Goal: Task Accomplishment & Management: Use online tool/utility

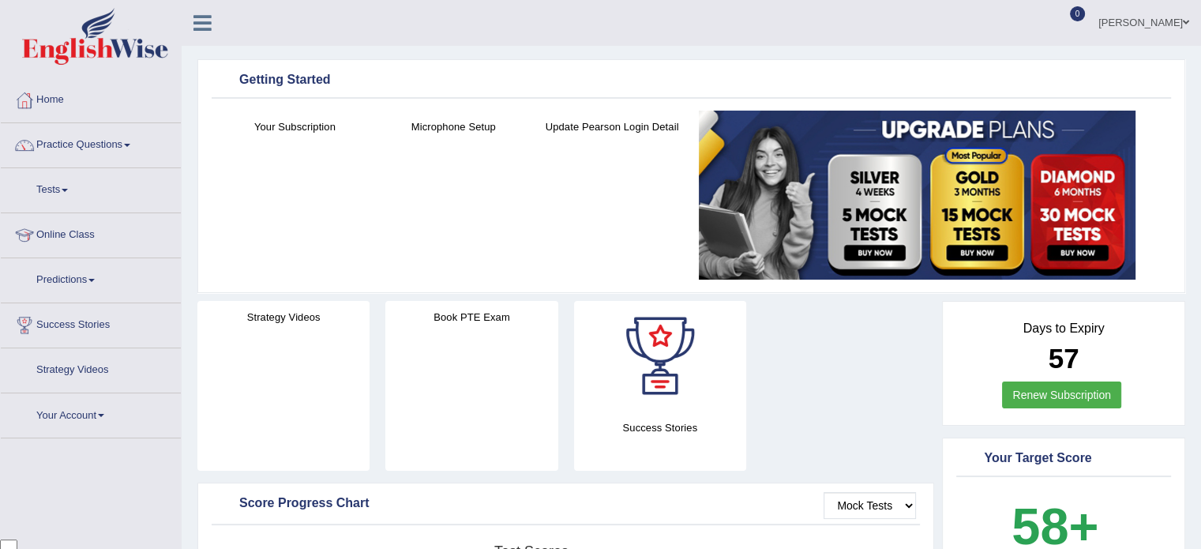
scroll to position [27872, 0]
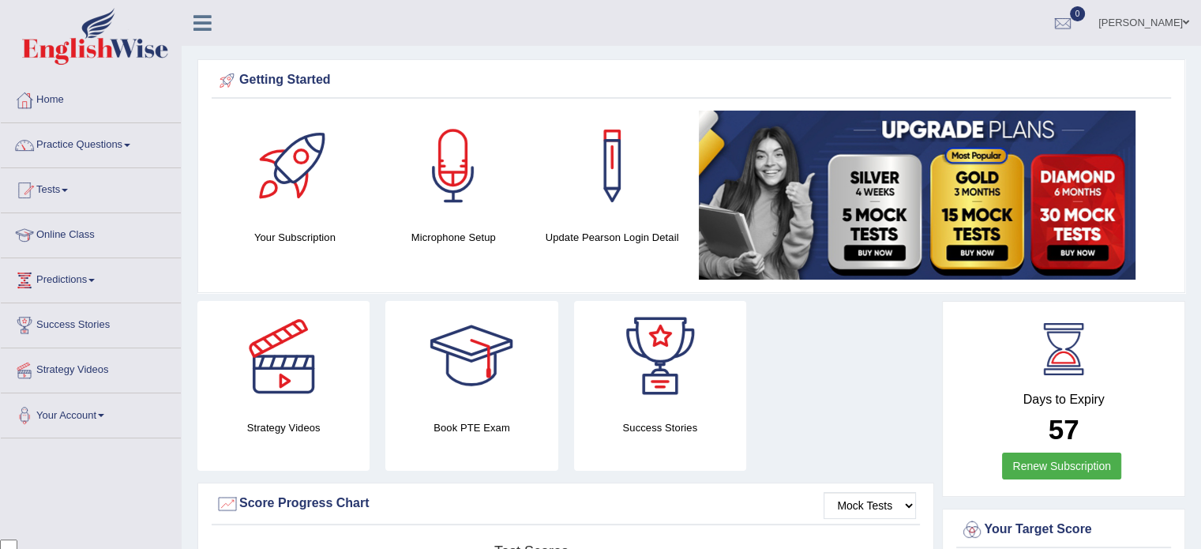
click at [467, 170] on div at bounding box center [453, 166] width 111 height 111
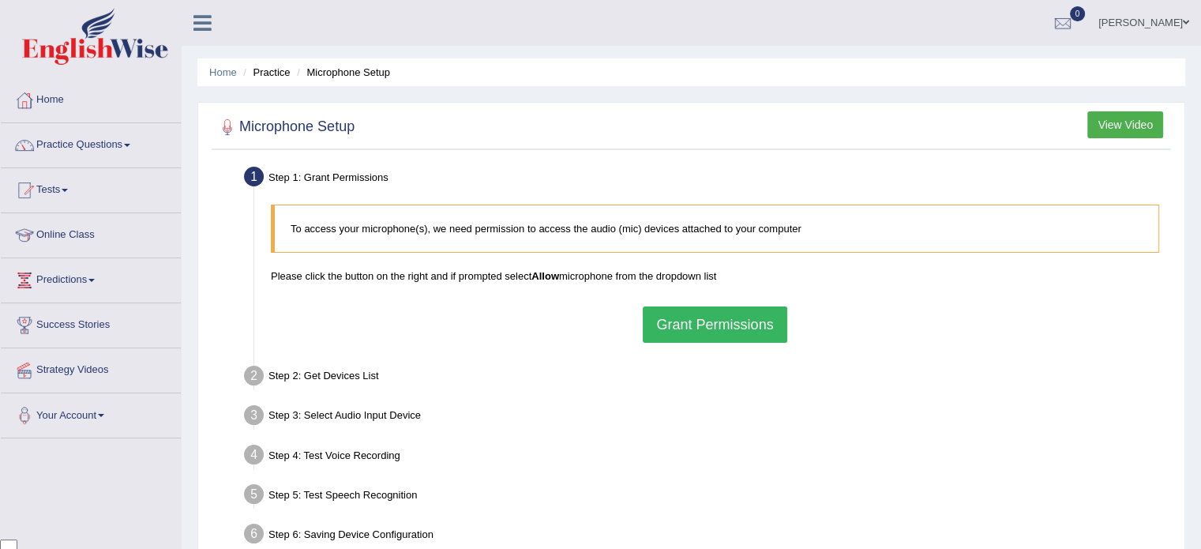
click at [730, 319] on button "Grant Permissions" at bounding box center [715, 324] width 144 height 36
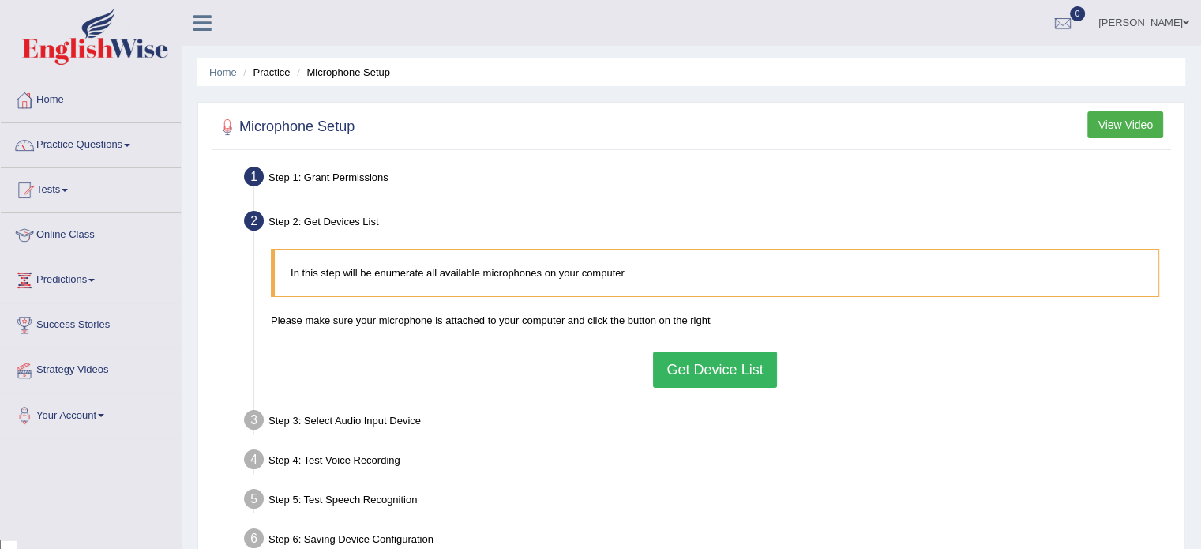
click at [690, 360] on button "Get Device List" at bounding box center [714, 369] width 123 height 36
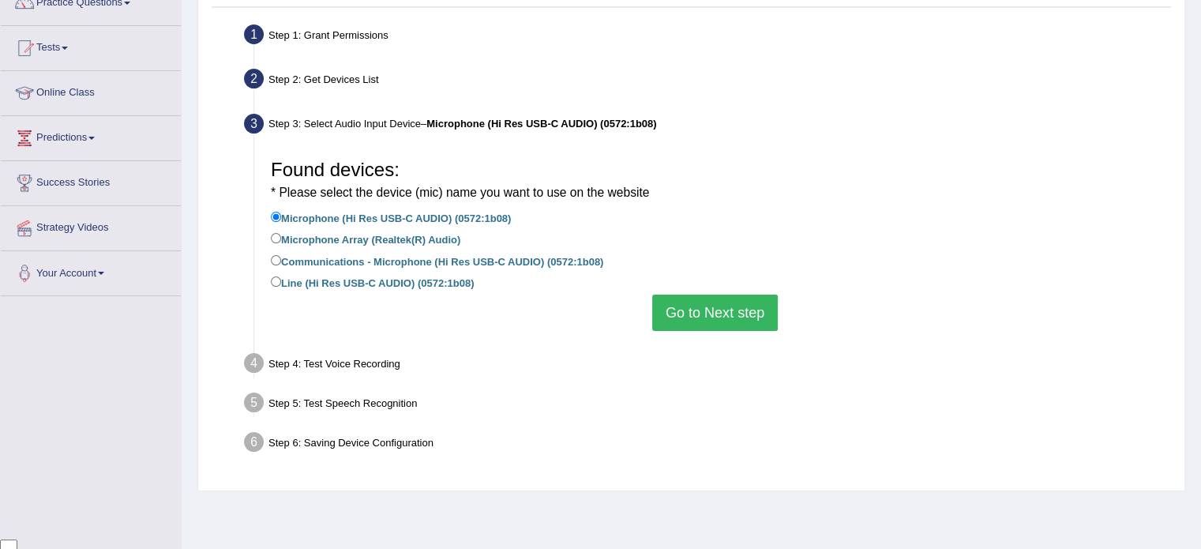
scroll to position [144, 0]
click at [380, 241] on label "Microphone Array (Realtek(R) Audio)" at bounding box center [366, 236] width 190 height 17
click at [281, 241] on input "Microphone Array (Realtek(R) Audio)" at bounding box center [276, 236] width 10 height 10
radio input "true"
click at [376, 219] on label "Microphone (Hi Res USB-C AUDIO) (0572:1b08)" at bounding box center [391, 215] width 240 height 17
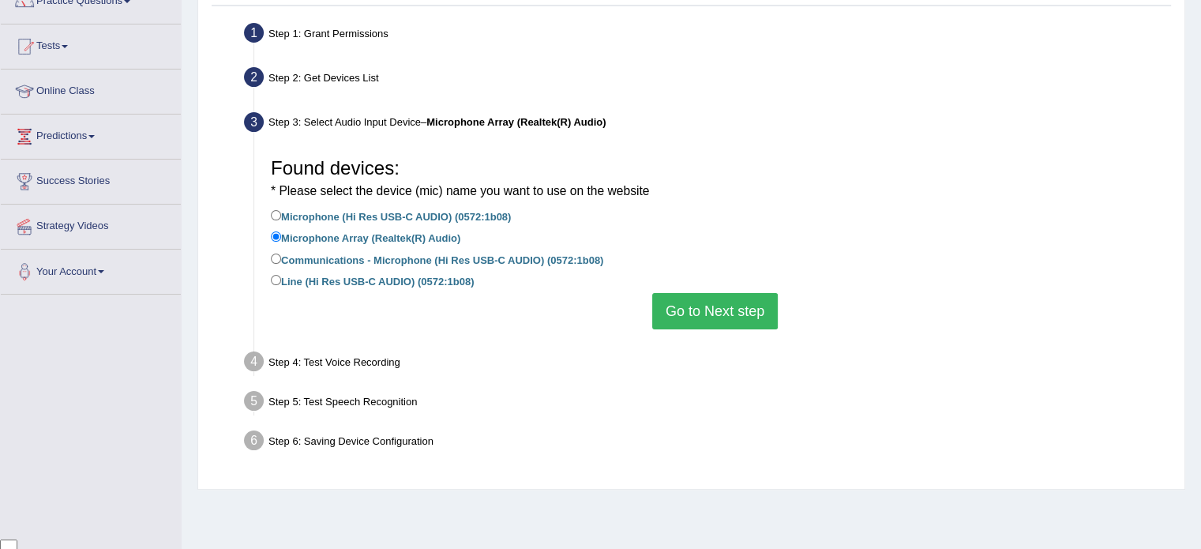
click at [281, 219] on input "Microphone (Hi Res USB-C AUDIO) (0572:1b08)" at bounding box center [276, 215] width 10 height 10
radio input "true"
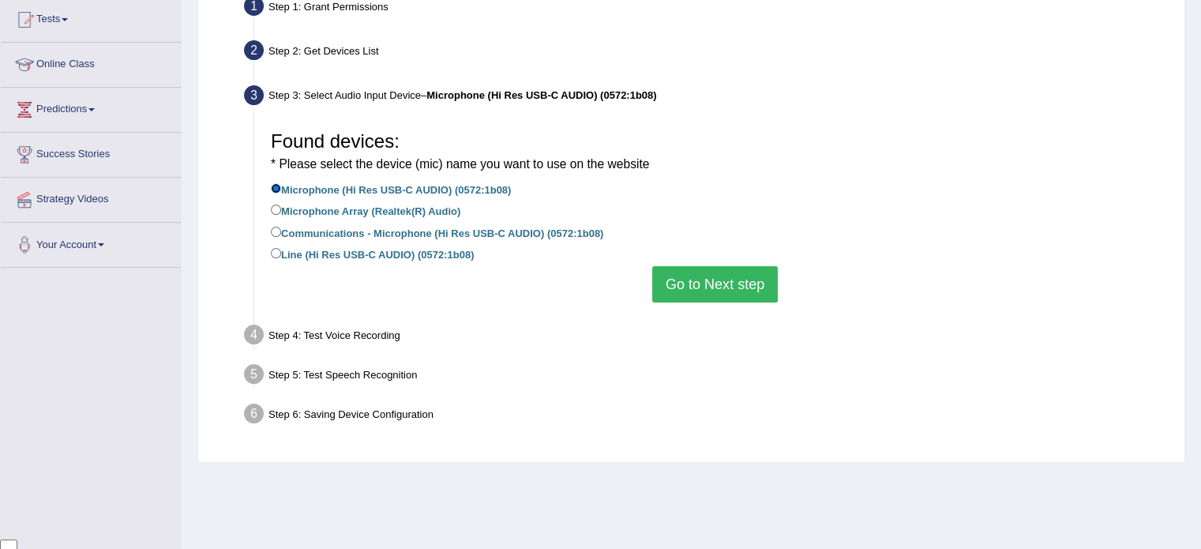
scroll to position [172, 0]
click at [712, 281] on button "Go to Next step" at bounding box center [715, 283] width 126 height 36
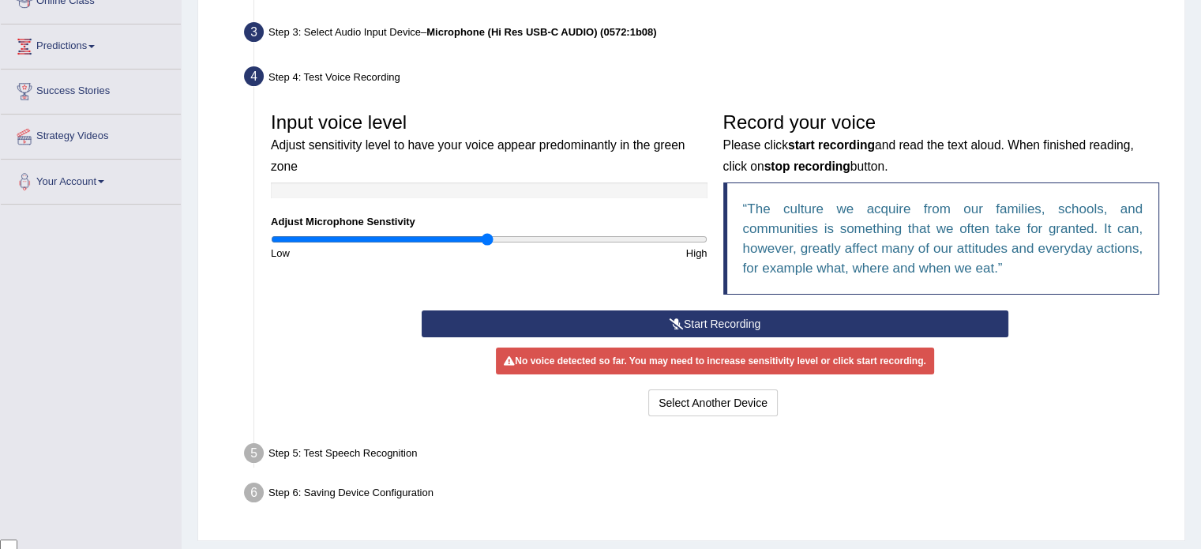
scroll to position [235, 0]
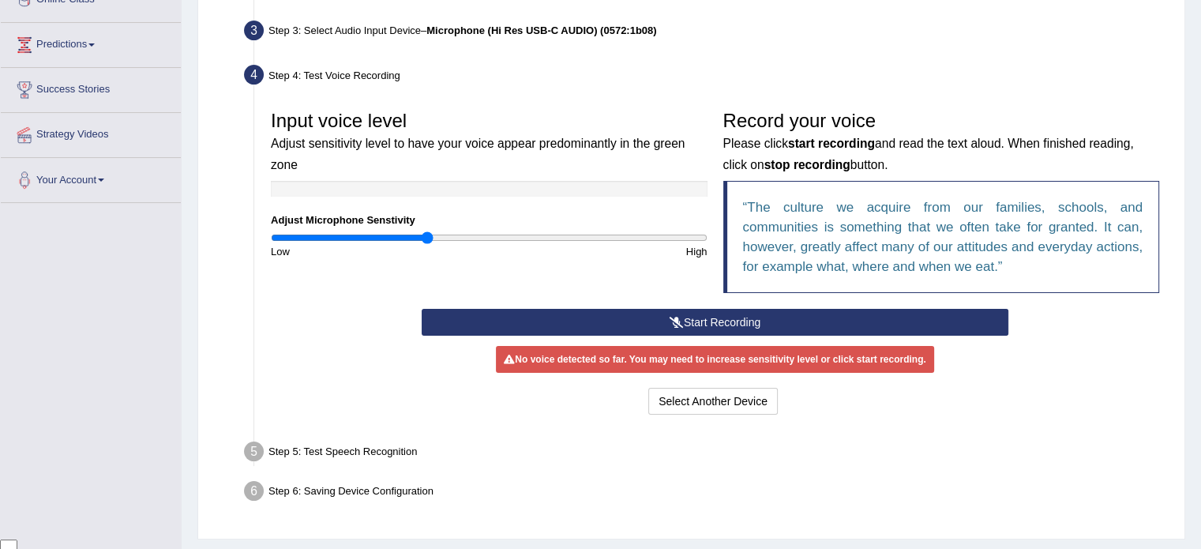
type input "0.72"
click at [427, 235] on input "range" at bounding box center [489, 237] width 437 height 13
click at [637, 315] on button "Start Recording" at bounding box center [715, 322] width 587 height 27
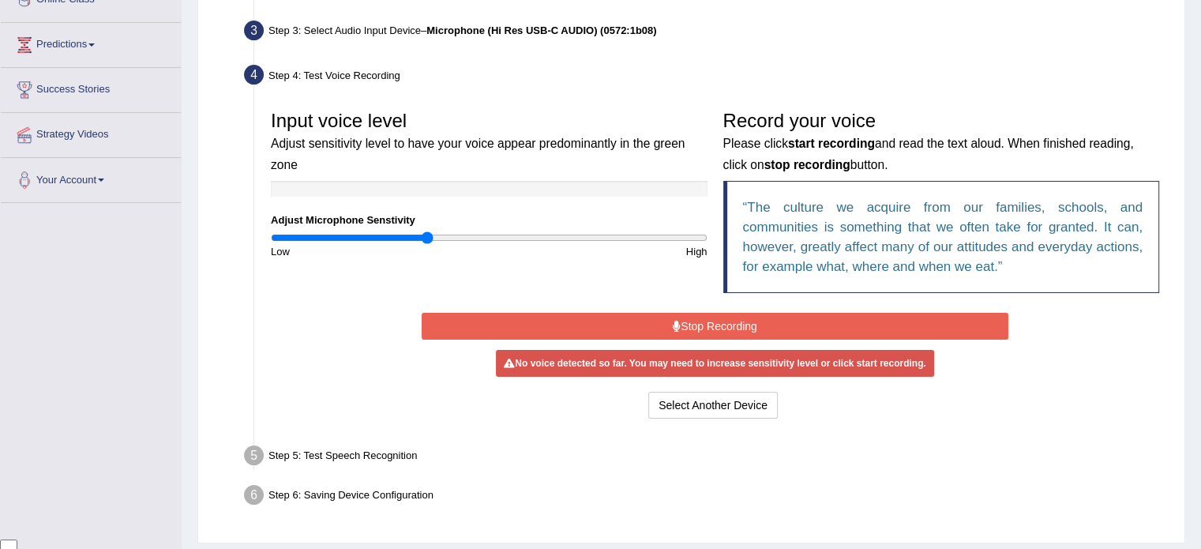
click at [629, 321] on button "Stop Recording" at bounding box center [715, 326] width 587 height 27
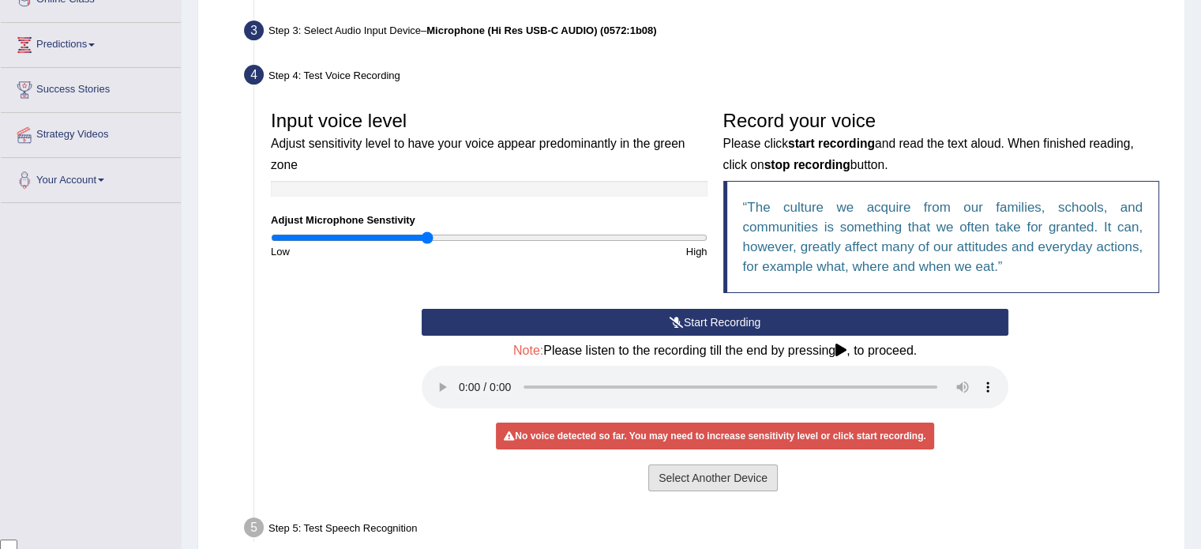
drag, startPoint x: 696, startPoint y: 474, endPoint x: 676, endPoint y: 479, distance: 20.3
click at [676, 479] on button "Select Another Device" at bounding box center [713, 477] width 130 height 27
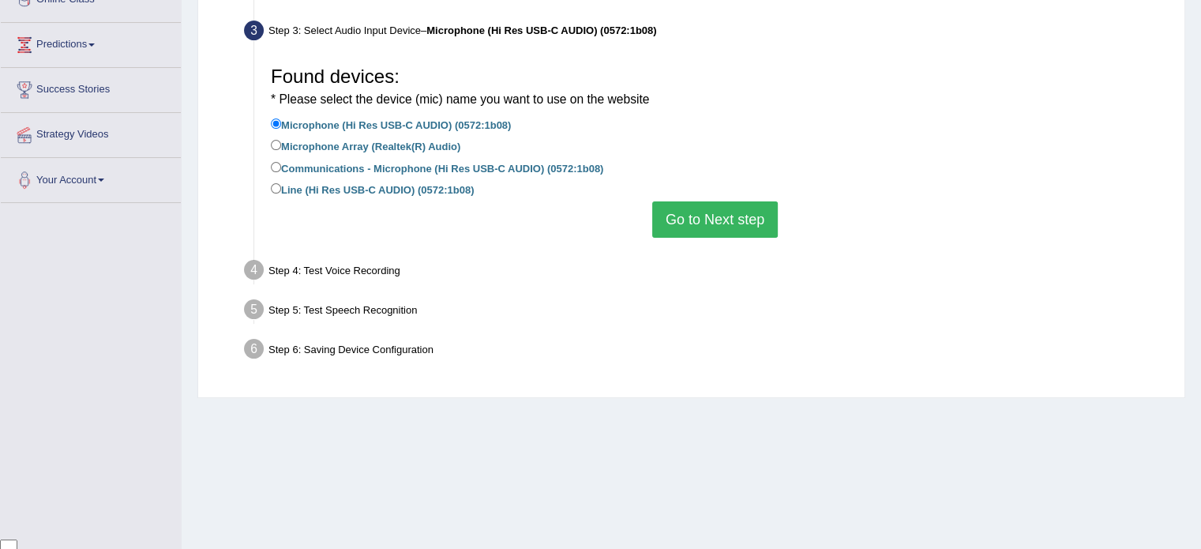
click at [311, 141] on label "Microphone Array (Realtek(R) Audio)" at bounding box center [366, 145] width 190 height 17
click at [281, 141] on input "Microphone Array (Realtek(R) Audio)" at bounding box center [276, 145] width 10 height 10
radio input "true"
click at [728, 209] on button "Go to Next step" at bounding box center [715, 219] width 126 height 36
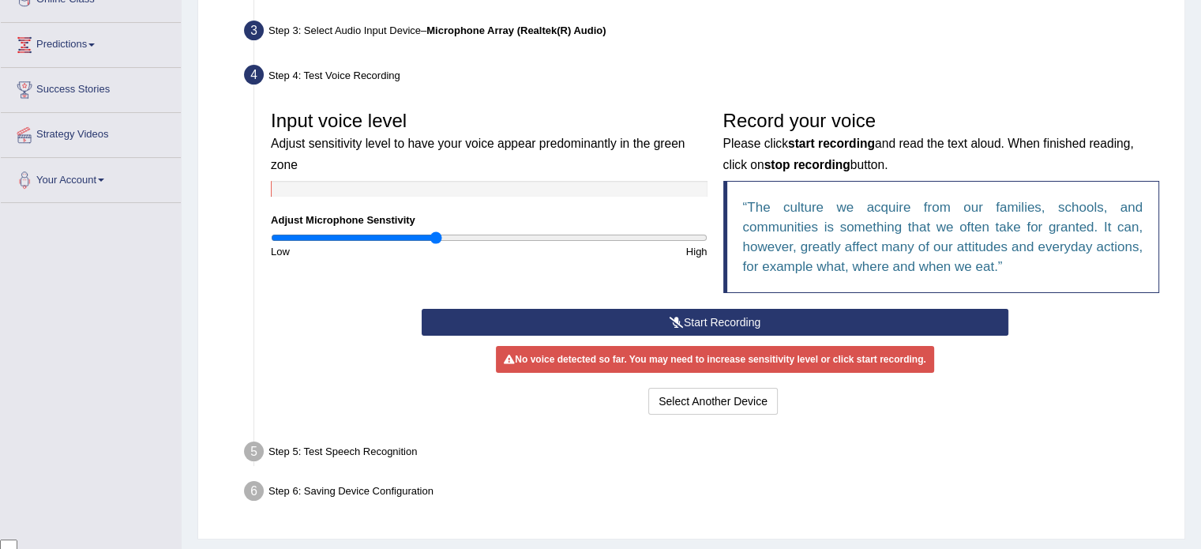
type input "0.76"
click at [434, 232] on input "range" at bounding box center [489, 237] width 437 height 13
click at [652, 322] on button "Start Recording" at bounding box center [715, 322] width 587 height 27
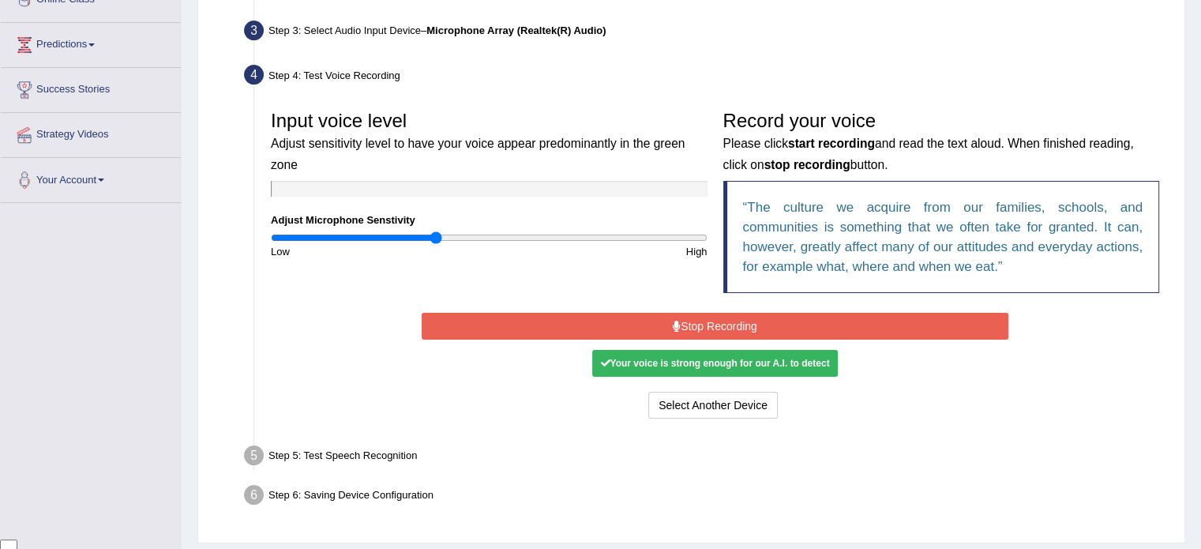
click at [659, 319] on button "Stop Recording" at bounding box center [715, 326] width 587 height 27
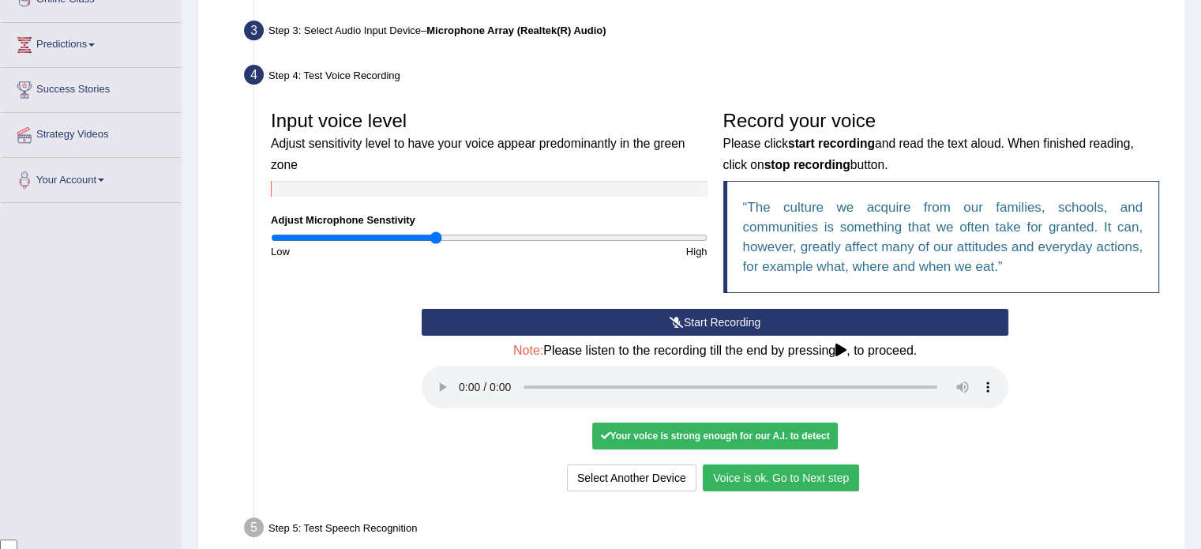
click at [765, 468] on button "Voice is ok. Go to Next step" at bounding box center [781, 477] width 156 height 27
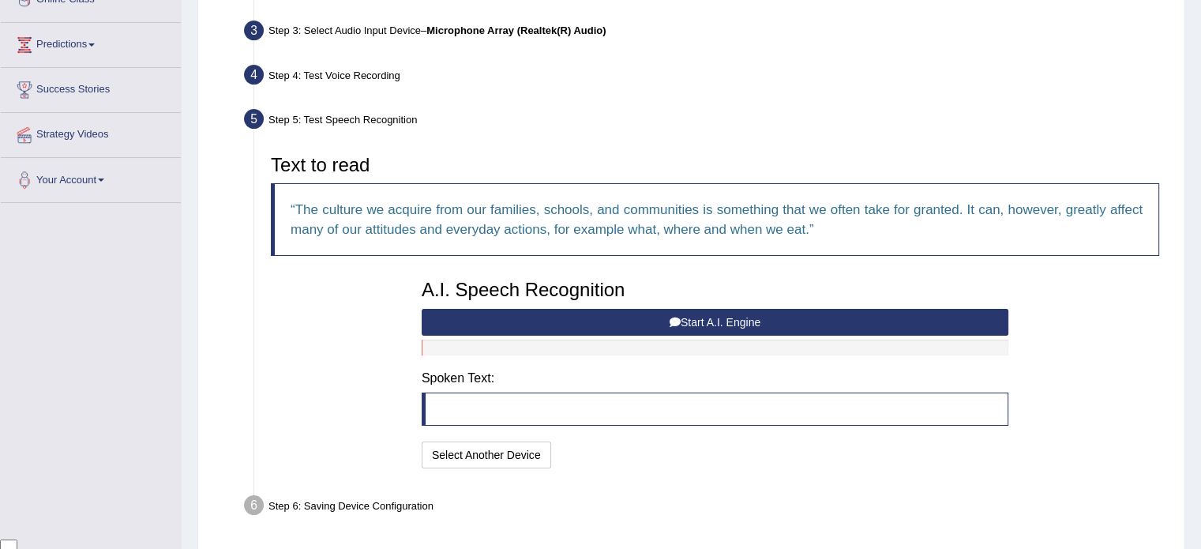
click at [611, 319] on button "Start A.I. Engine" at bounding box center [715, 322] width 587 height 27
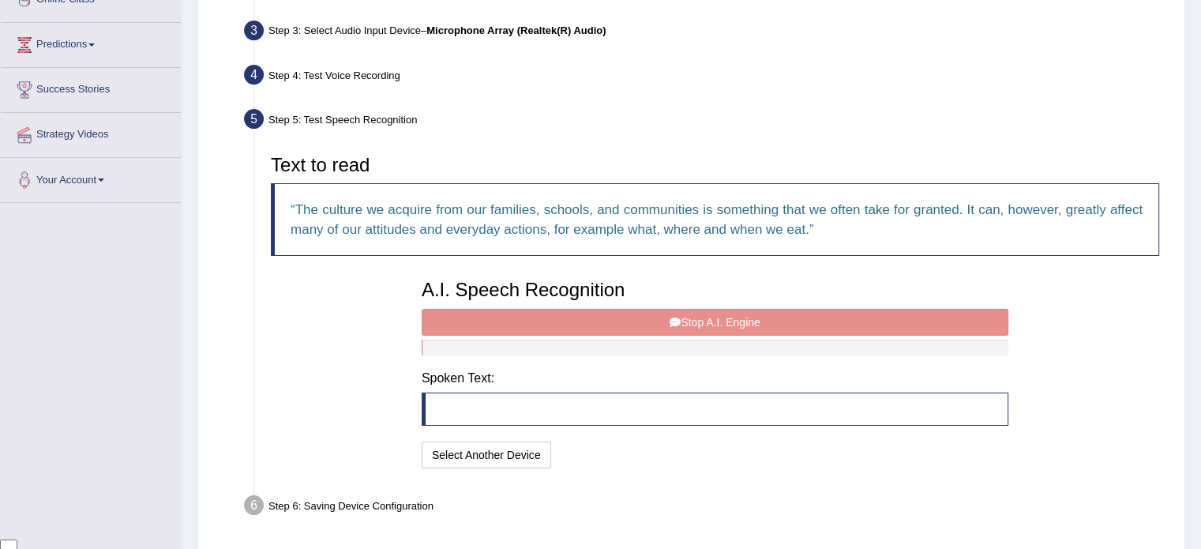
click at [723, 321] on div "A.I. Speech Recognition Start A.I. Engine Stop A.I. Engine Note: Please listen …" at bounding box center [715, 372] width 603 height 201
click at [626, 312] on div "A.I. Speech Recognition Start A.I. Engine Stop A.I. Engine Note: Please listen …" at bounding box center [715, 372] width 603 height 201
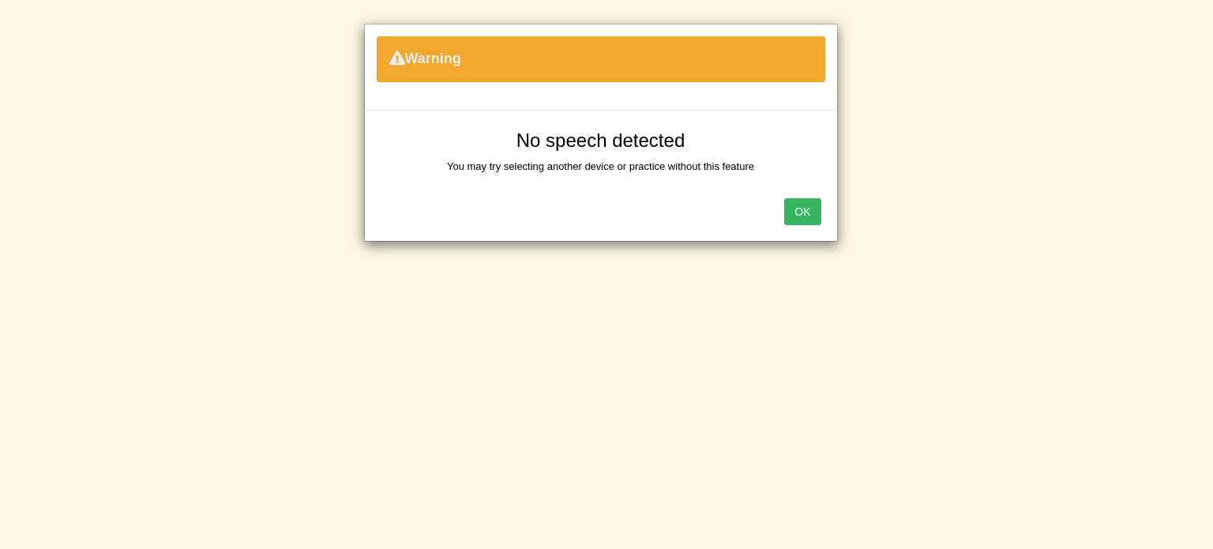
click at [804, 212] on button "OK" at bounding box center [802, 211] width 36 height 27
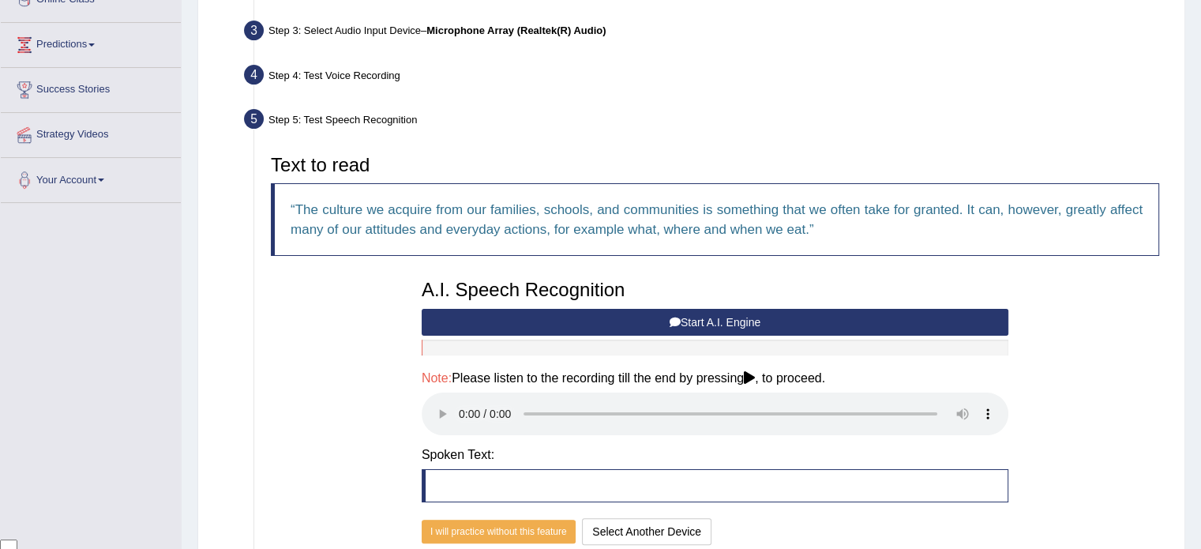
click at [640, 317] on button "Start A.I. Engine" at bounding box center [715, 322] width 587 height 27
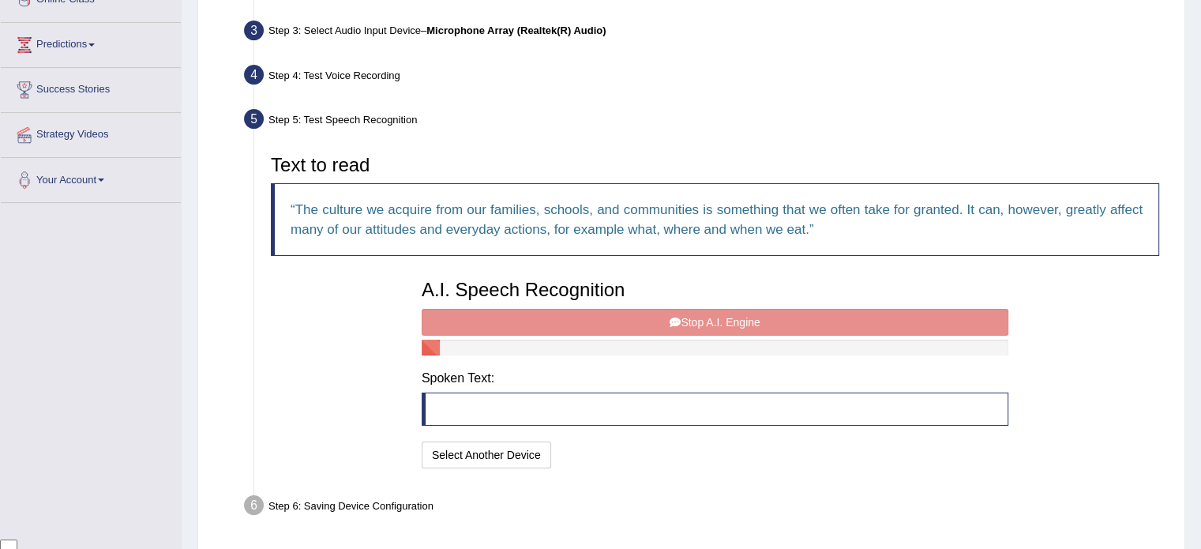
click at [640, 317] on div "A.I. Speech Recognition Start A.I. Engine Stop A.I. Engine Note: Please listen …" at bounding box center [715, 372] width 603 height 201
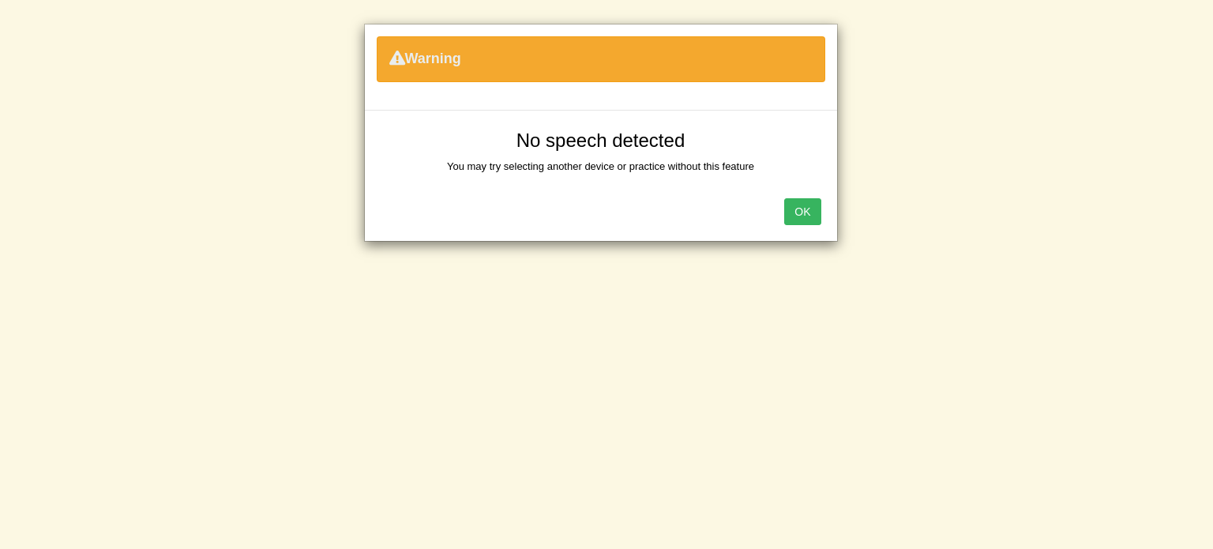
click at [682, 315] on div "Warning No speech detected You may try selecting another device or practice wit…" at bounding box center [606, 274] width 1213 height 549
click at [802, 205] on button "OK" at bounding box center [802, 211] width 36 height 27
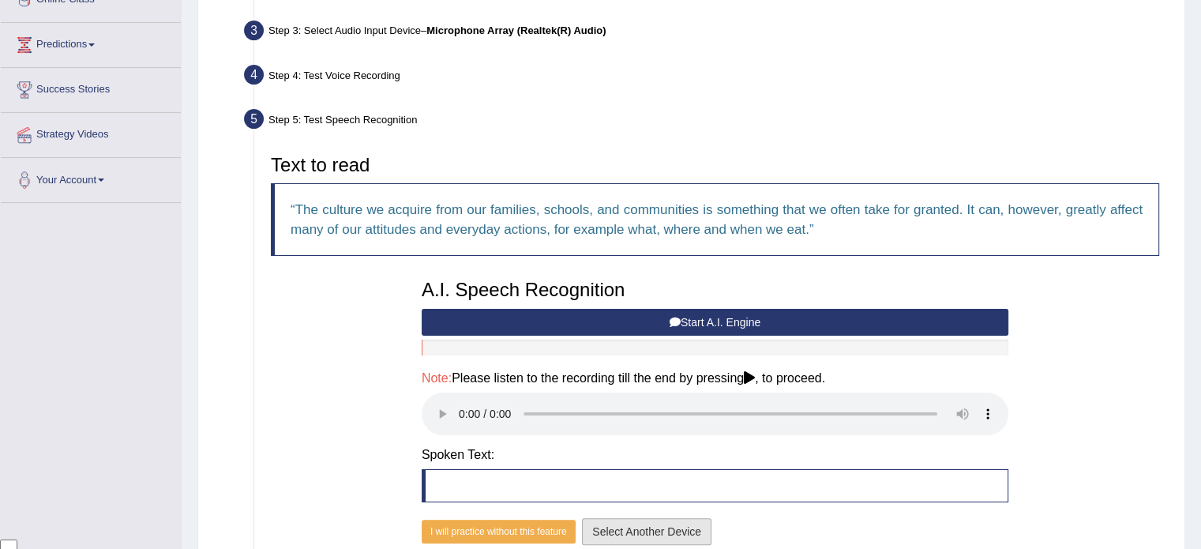
click at [631, 527] on button "Select Another Device" at bounding box center [647, 531] width 130 height 27
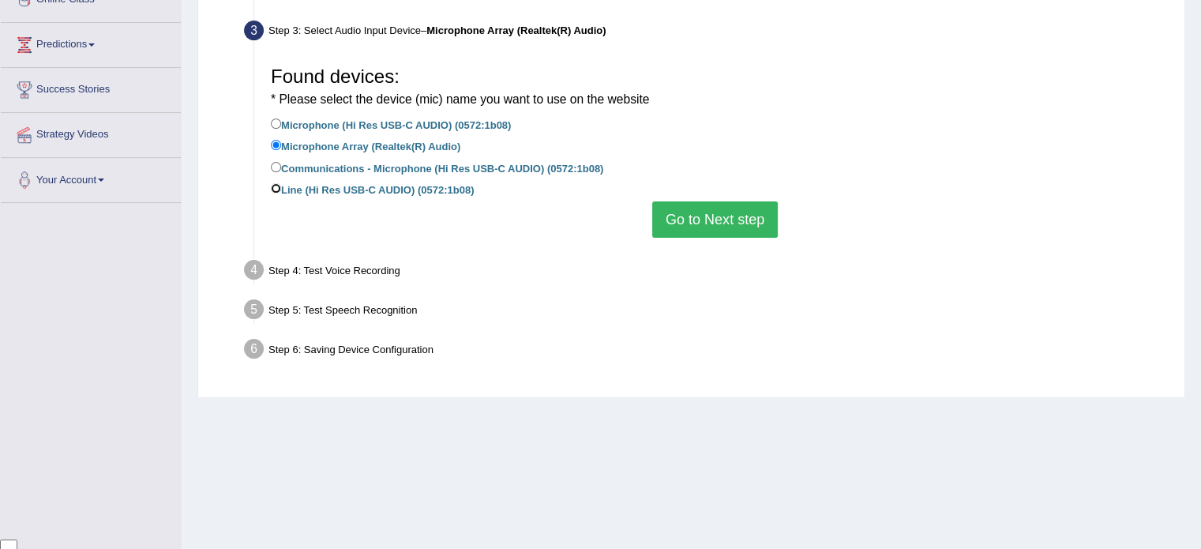
click at [280, 189] on input "Line (Hi Res USB-C AUDIO) (0572:1b08)" at bounding box center [276, 188] width 10 height 10
radio input "true"
click at [682, 208] on button "Go to Next step" at bounding box center [715, 219] width 126 height 36
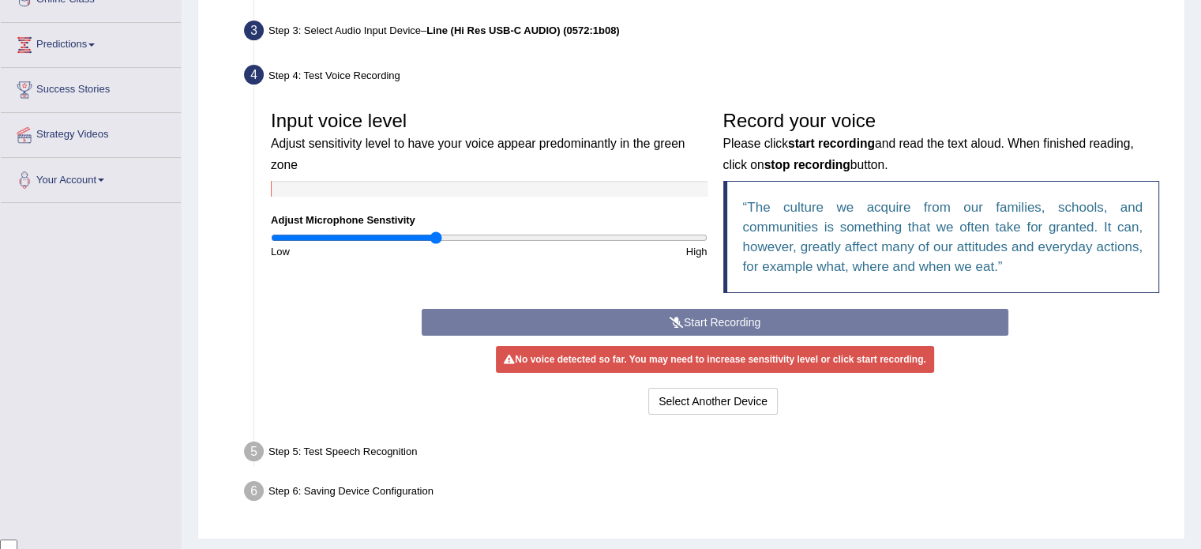
click at [613, 318] on div "Start Recording Stop Recording Note: Please listen to the recording till the en…" at bounding box center [715, 364] width 603 height 110
click at [627, 318] on div "Start Recording Stop Recording Note: Please listen to the recording till the en…" at bounding box center [715, 364] width 603 height 110
click at [645, 318] on div "Start Recording Stop Recording Note: Please listen to the recording till the en…" at bounding box center [715, 364] width 603 height 110
click at [731, 325] on div "Start Recording Stop Recording Note: Please listen to the recording till the en…" at bounding box center [715, 364] width 603 height 110
click at [692, 414] on div "Select Another Device Voice is ok. Go to Next step" at bounding box center [715, 403] width 587 height 31
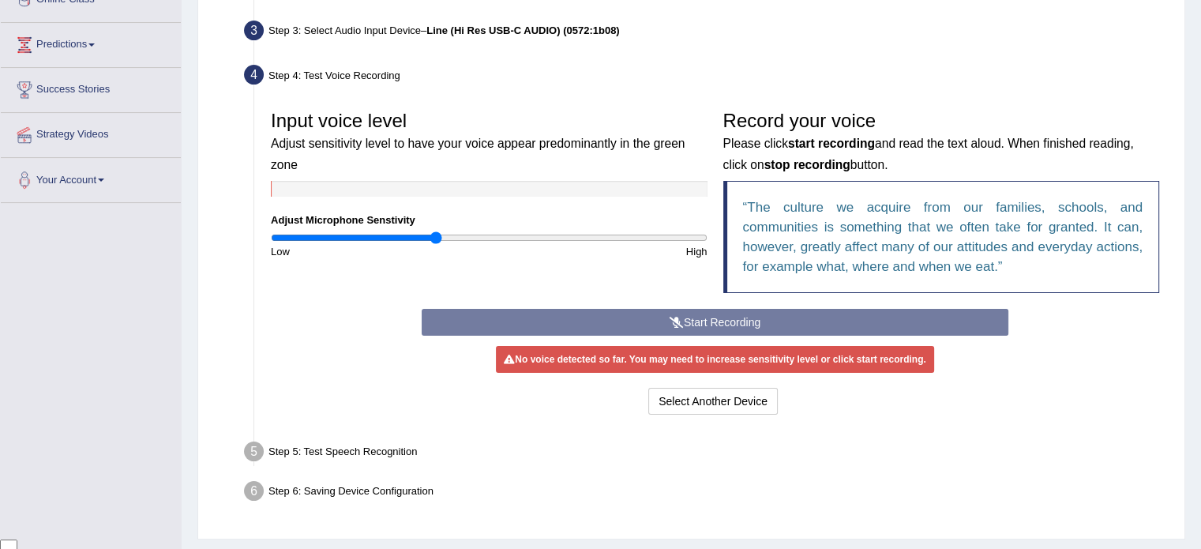
click at [547, 316] on div "Start Recording Stop Recording Note: Please listen to the recording till the en…" at bounding box center [715, 364] width 603 height 110
click at [701, 397] on button "Select Another Device" at bounding box center [713, 401] width 130 height 27
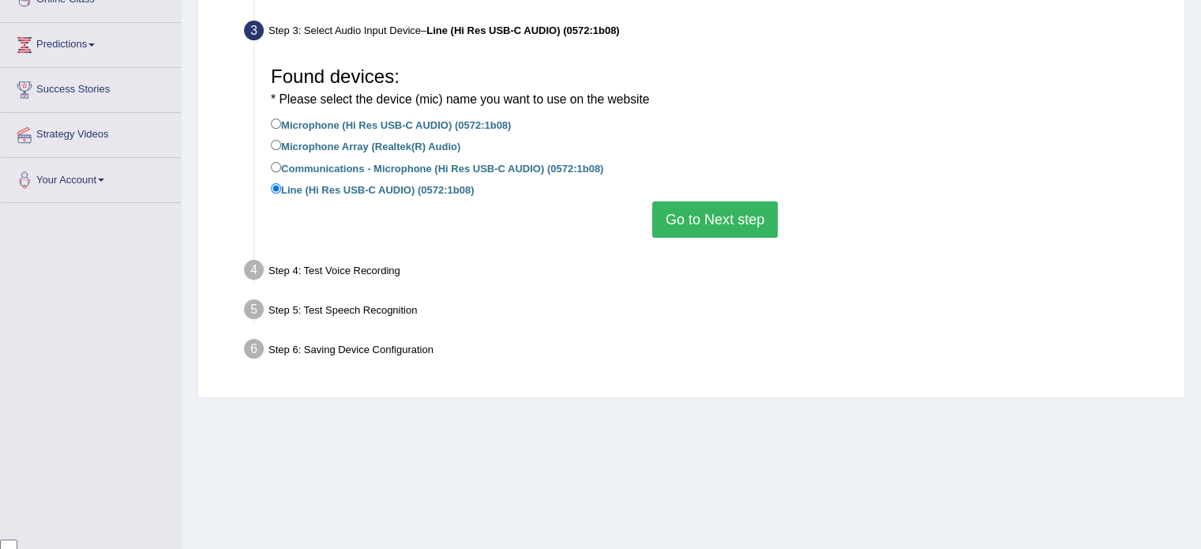
click at [334, 163] on label "Communications - Microphone (Hi Res USB-C AUDIO) (0572:1b08)" at bounding box center [437, 167] width 333 height 17
click at [281, 163] on input "Communications - Microphone (Hi Res USB-C AUDIO) (0572:1b08)" at bounding box center [276, 167] width 10 height 10
radio input "true"
click at [735, 213] on button "Go to Next step" at bounding box center [715, 219] width 126 height 36
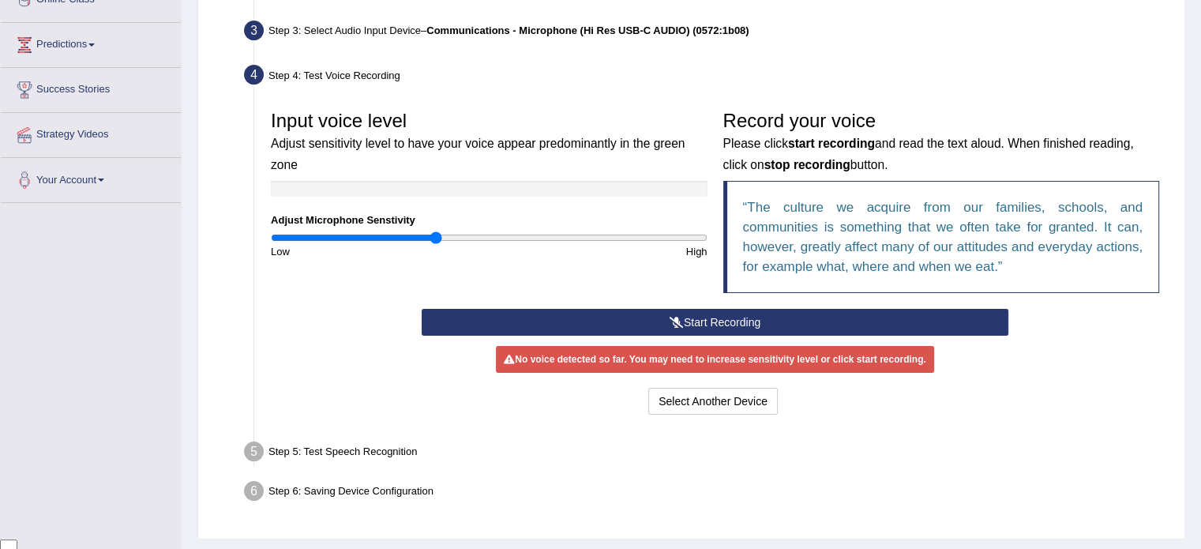
click at [559, 318] on button "Start Recording" at bounding box center [715, 322] width 587 height 27
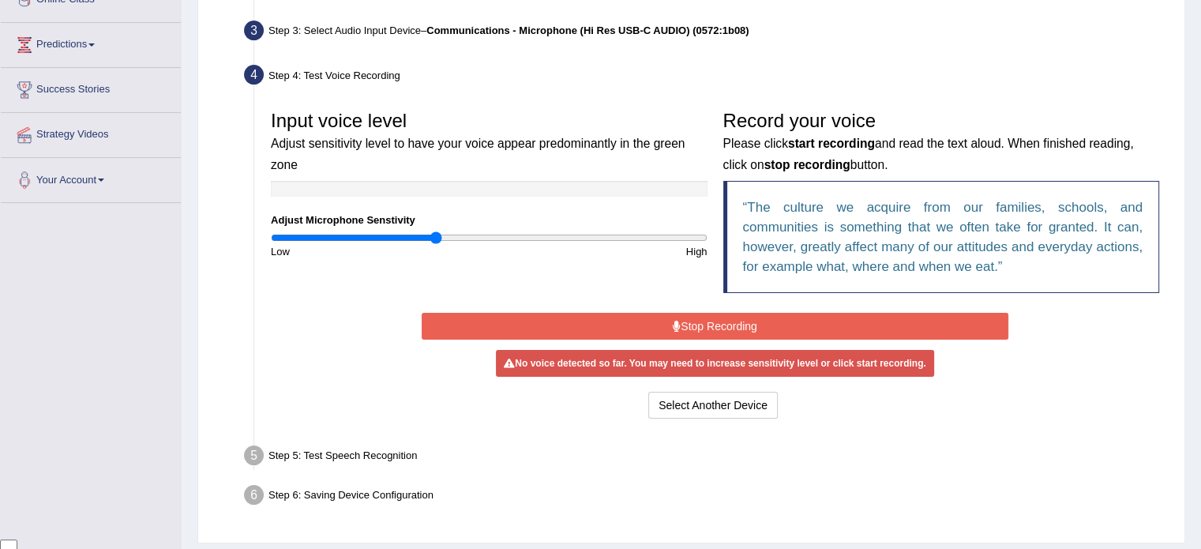
click at [705, 317] on button "Stop Recording" at bounding box center [715, 326] width 587 height 27
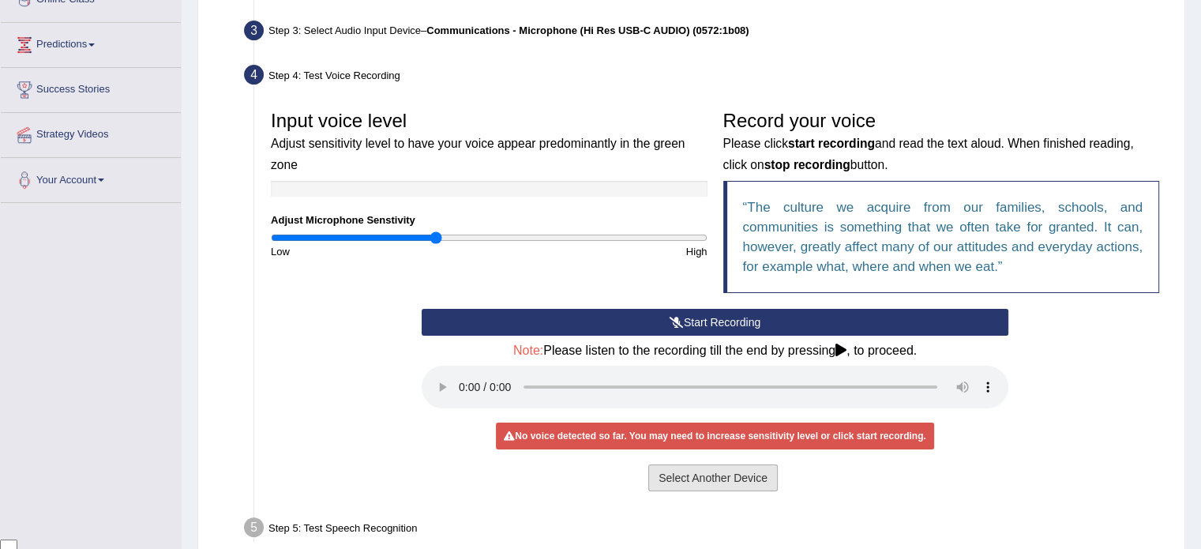
click at [730, 479] on button "Select Another Device" at bounding box center [713, 477] width 130 height 27
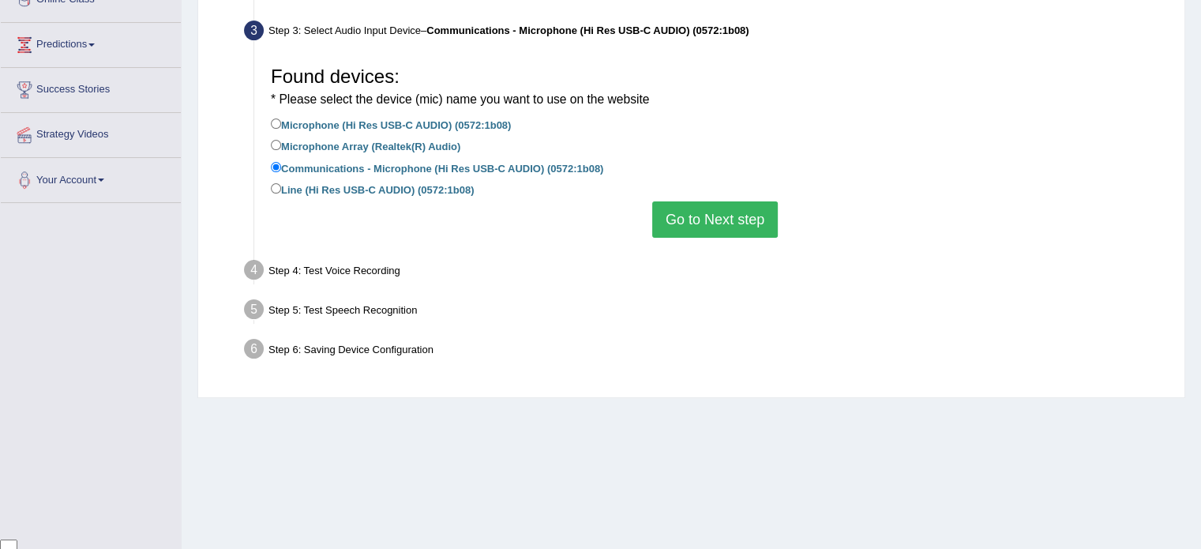
click at [366, 137] on label "Microphone Array (Realtek(R) Audio)" at bounding box center [366, 145] width 190 height 17
click at [281, 140] on input "Microphone Array (Realtek(R) Audio)" at bounding box center [276, 145] width 10 height 10
radio input "true"
click at [754, 211] on button "Go to Next step" at bounding box center [715, 219] width 126 height 36
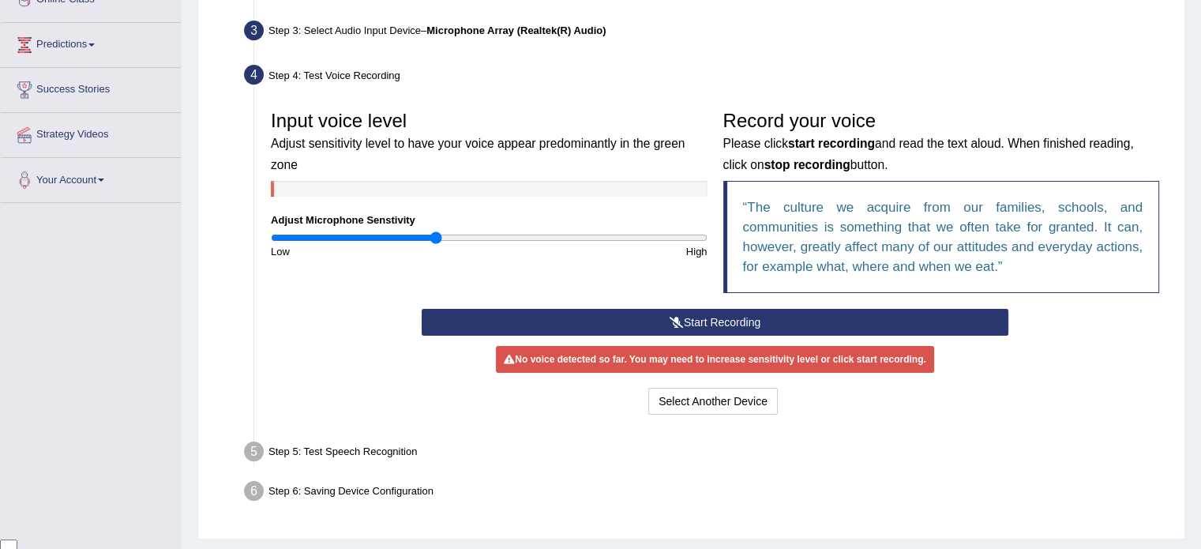
click at [565, 320] on button "Start Recording" at bounding box center [715, 322] width 587 height 27
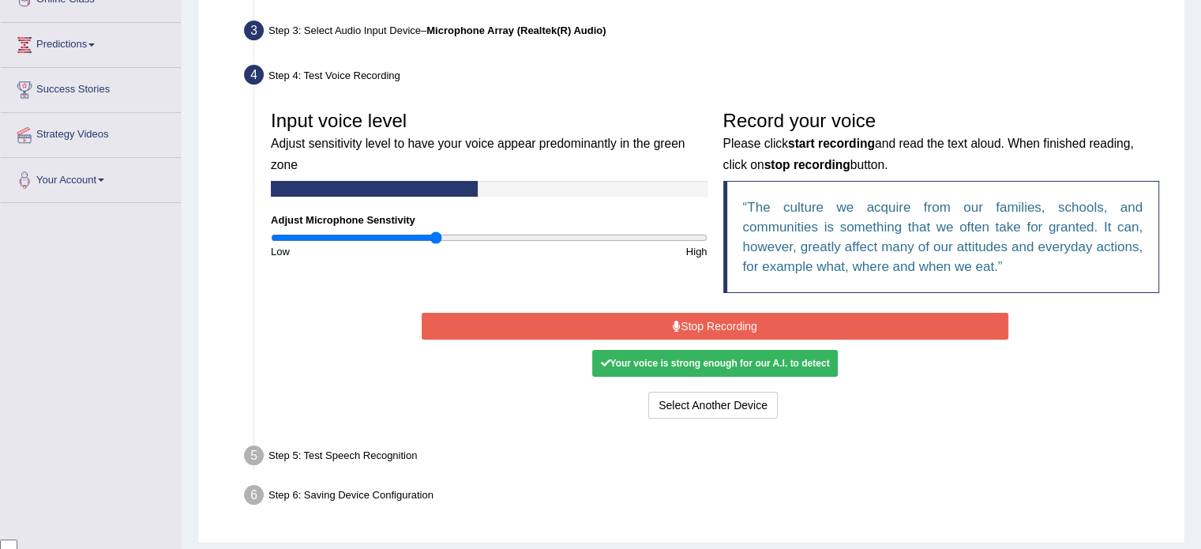
click at [720, 325] on button "Stop Recording" at bounding box center [715, 326] width 587 height 27
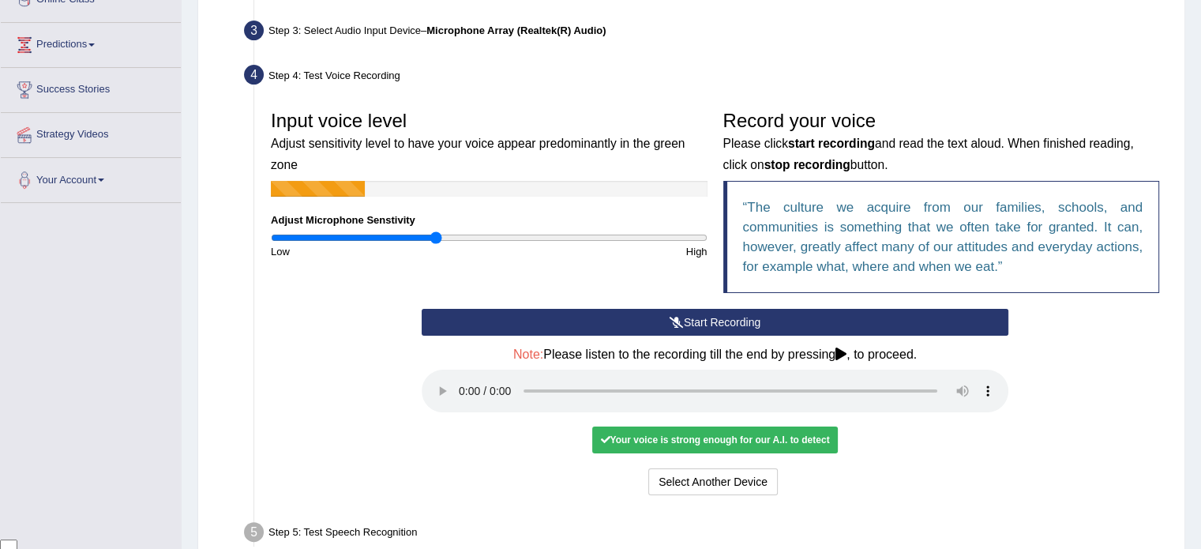
click at [565, 320] on button "Start Recording" at bounding box center [715, 322] width 587 height 27
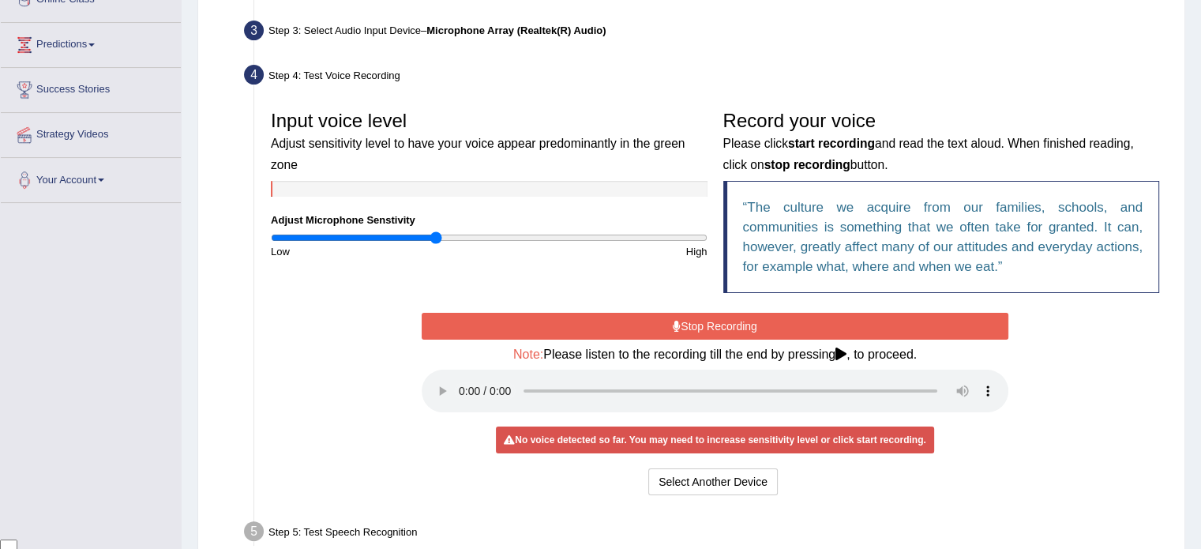
click at [565, 320] on button "Stop Recording" at bounding box center [715, 326] width 587 height 27
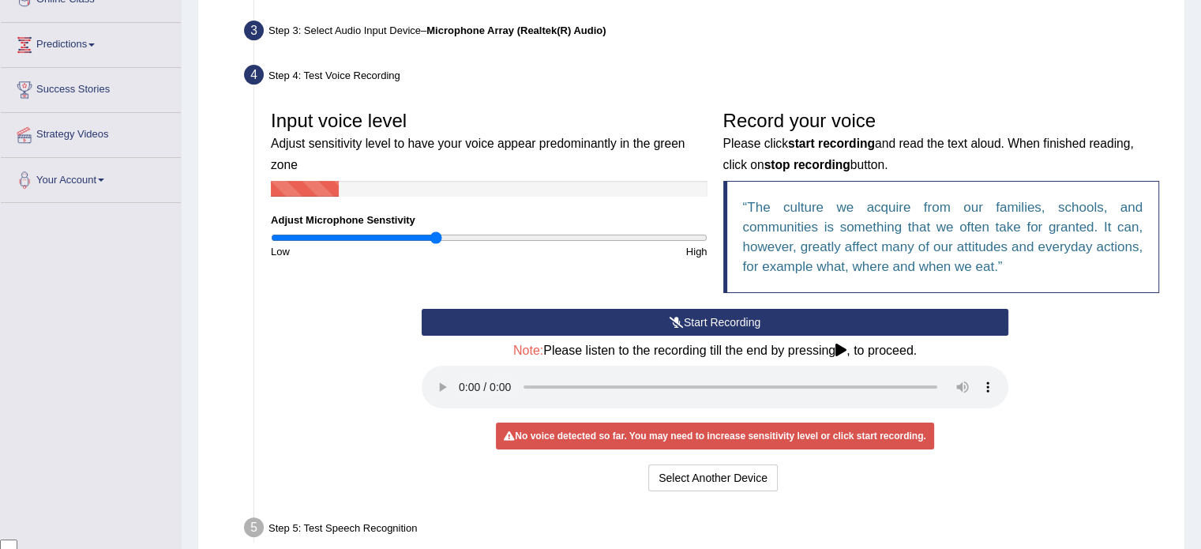
click at [565, 320] on button "Start Recording" at bounding box center [715, 322] width 587 height 27
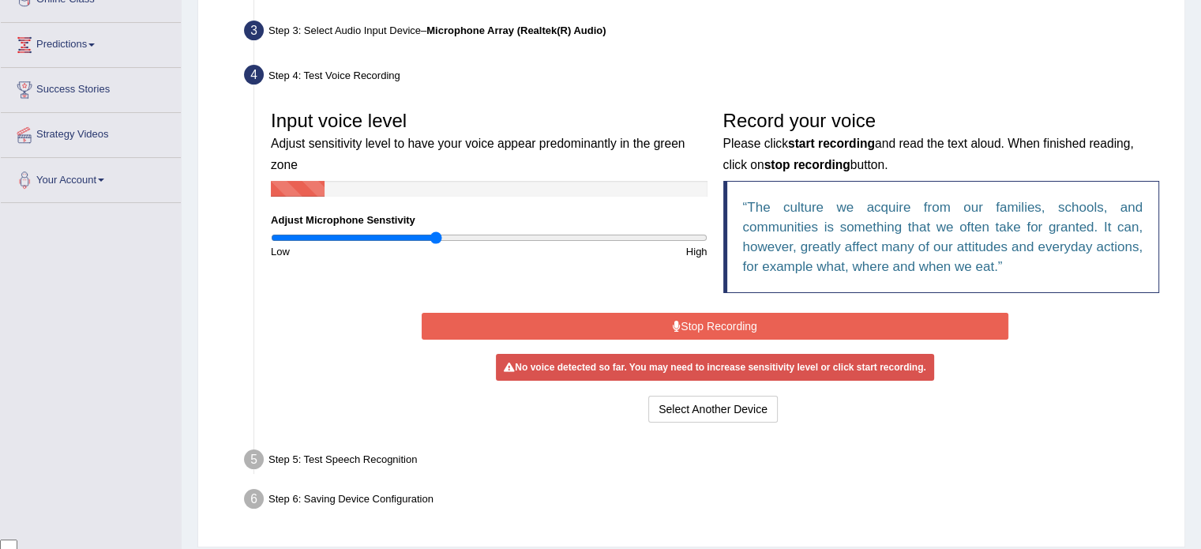
click at [695, 306] on div "Input voice level Adjust sensitivity level to have your voice appear predominan…" at bounding box center [715, 206] width 904 height 206
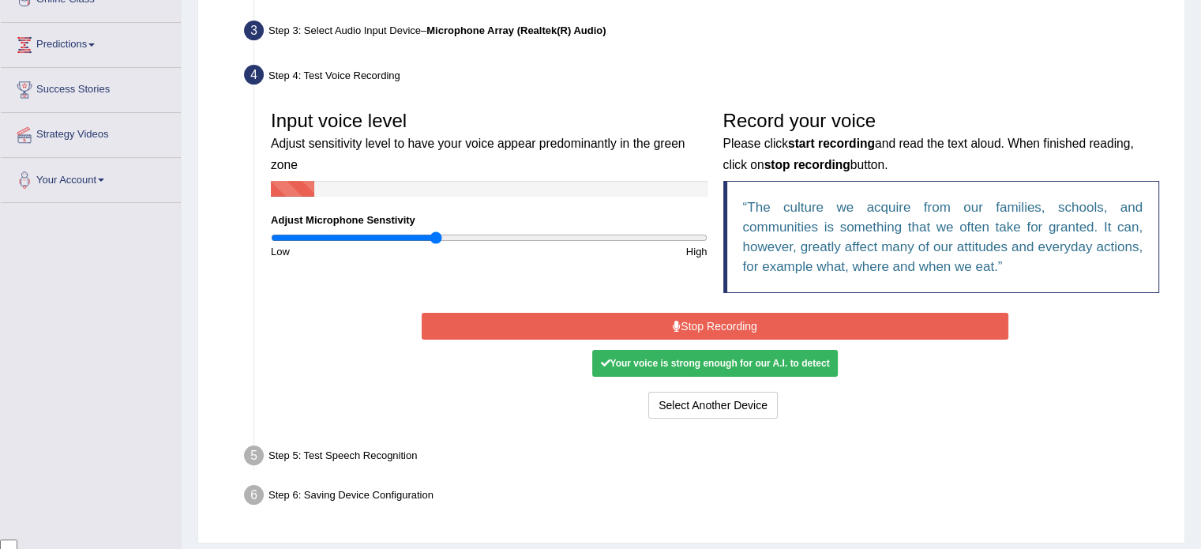
click at [698, 321] on button "Stop Recording" at bounding box center [715, 326] width 587 height 27
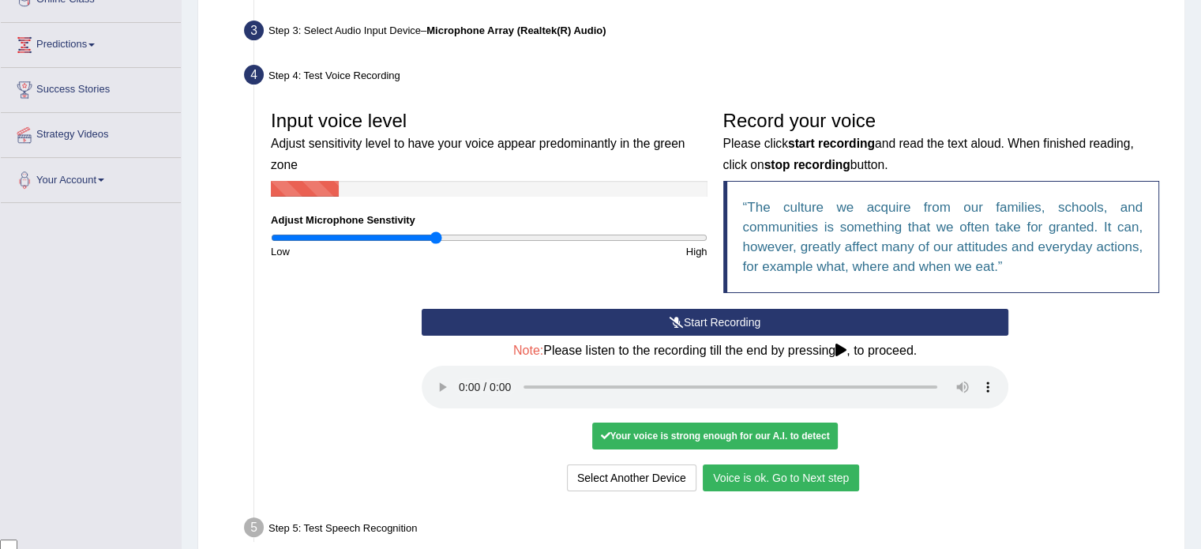
click at [743, 483] on button "Voice is ok. Go to Next step" at bounding box center [781, 477] width 156 height 27
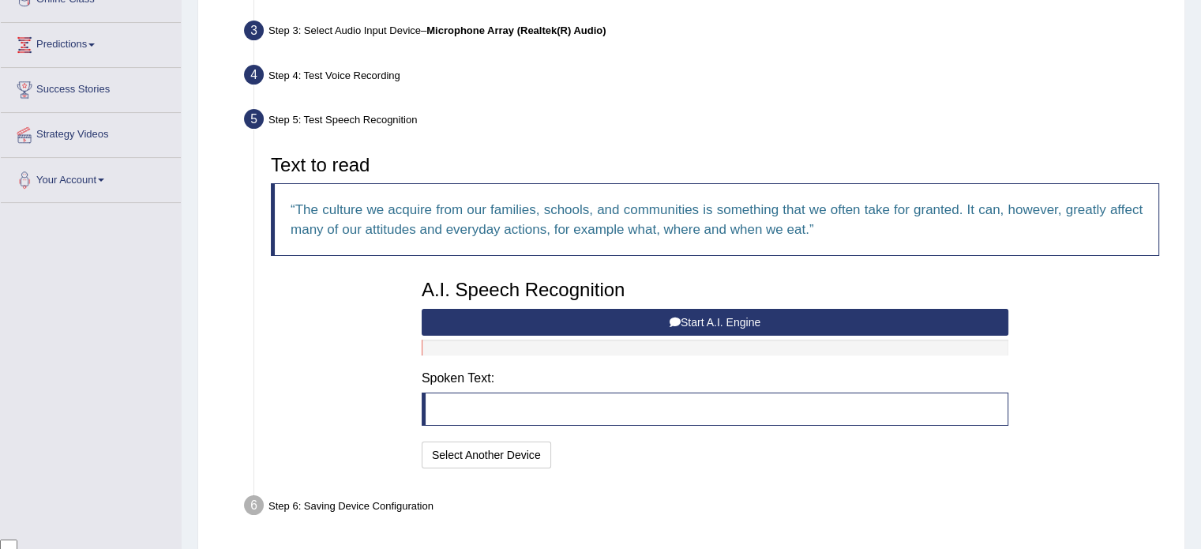
click at [695, 314] on button "Start A.I. Engine" at bounding box center [715, 322] width 587 height 27
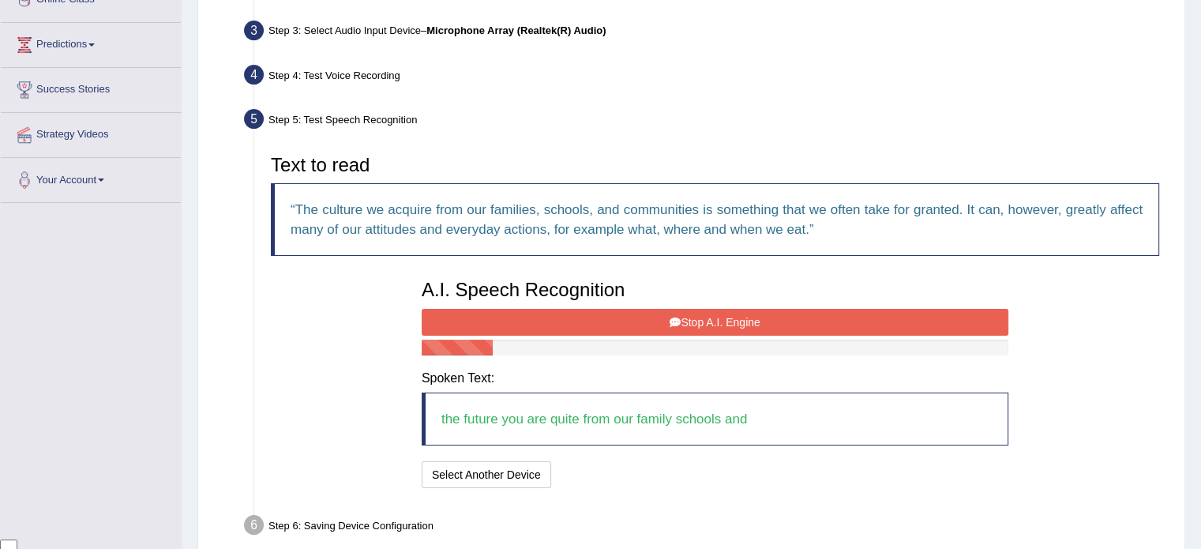
click at [695, 314] on button "Stop A.I. Engine" at bounding box center [715, 322] width 587 height 27
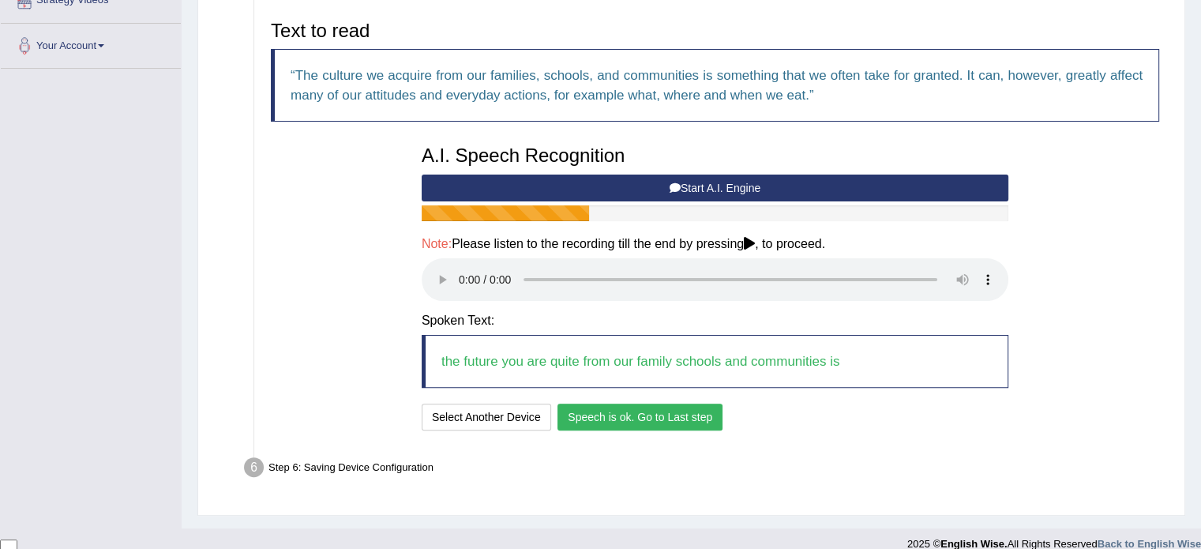
scroll to position [386, 0]
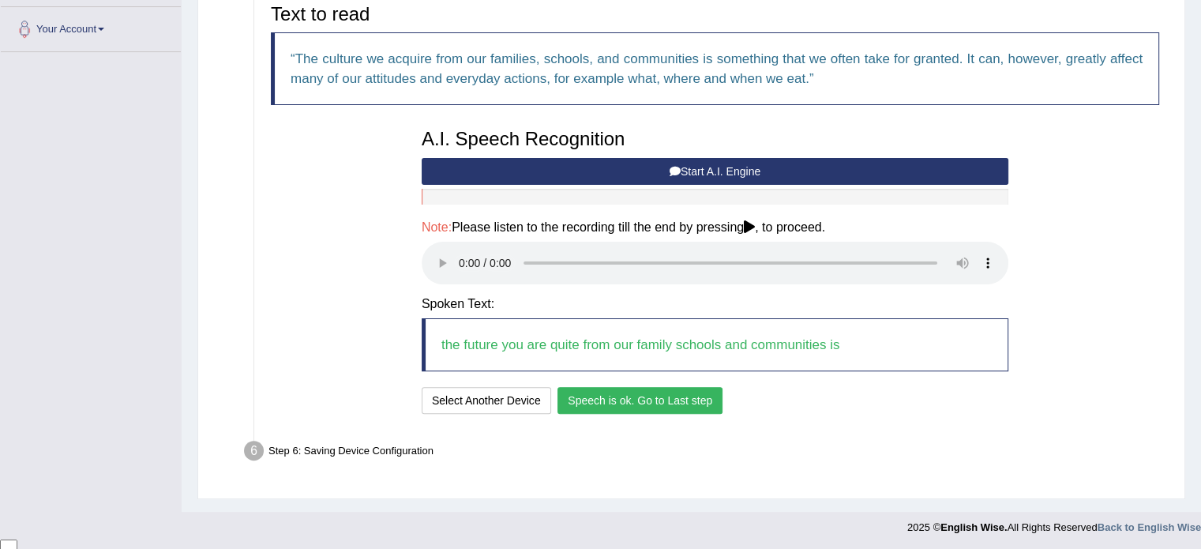
click at [613, 393] on button "Speech is ok. Go to Last step" at bounding box center [640, 400] width 165 height 27
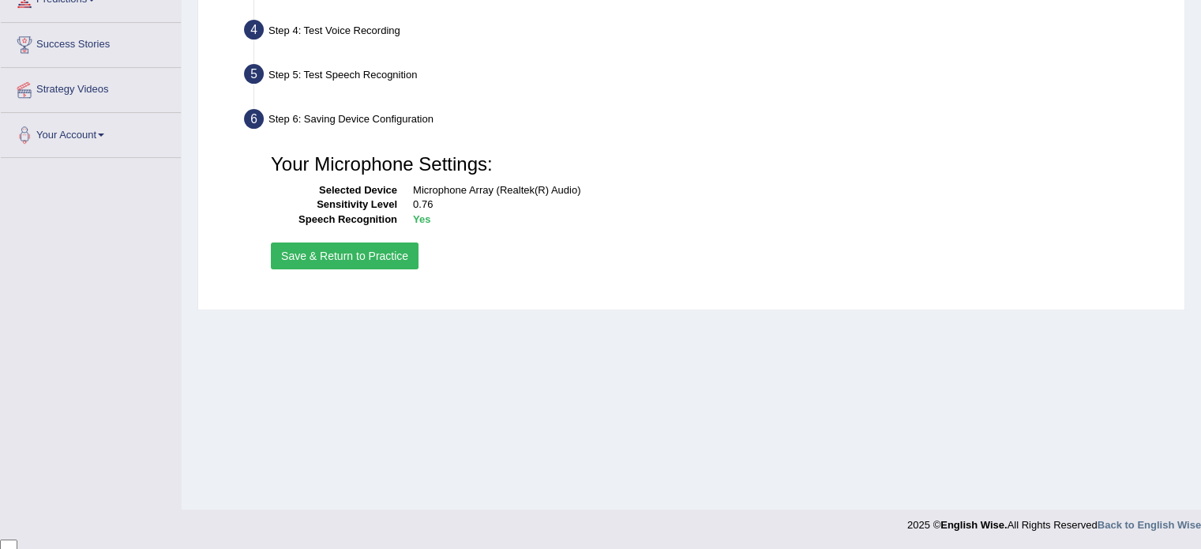
click at [360, 247] on button "Save & Return to Practice" at bounding box center [345, 255] width 148 height 27
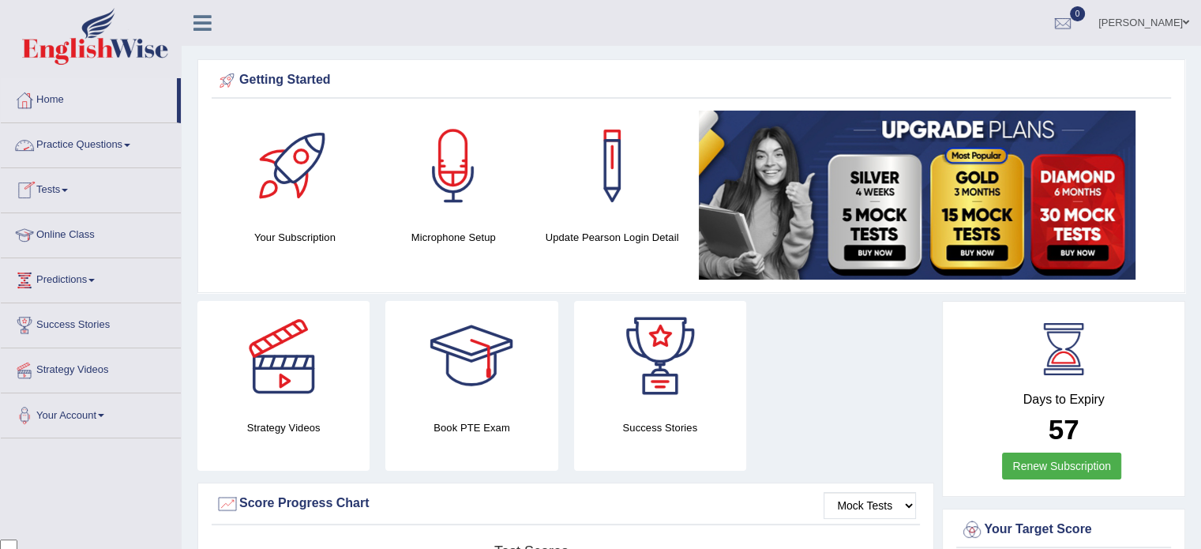
click at [88, 135] on link "Practice Questions" at bounding box center [91, 142] width 180 height 39
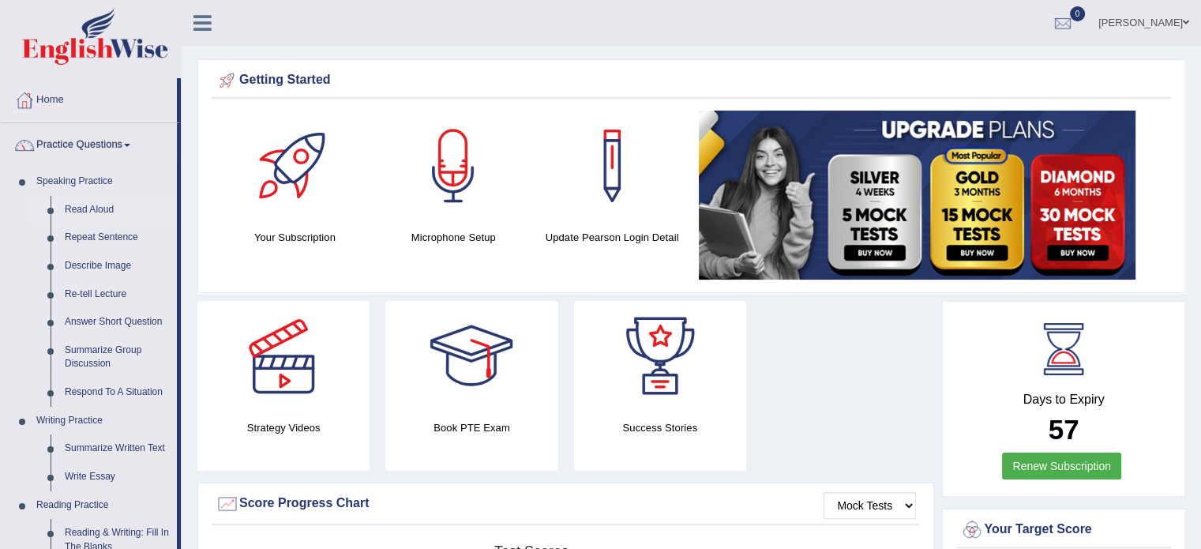
click at [98, 214] on link "Read Aloud" at bounding box center [117, 210] width 119 height 28
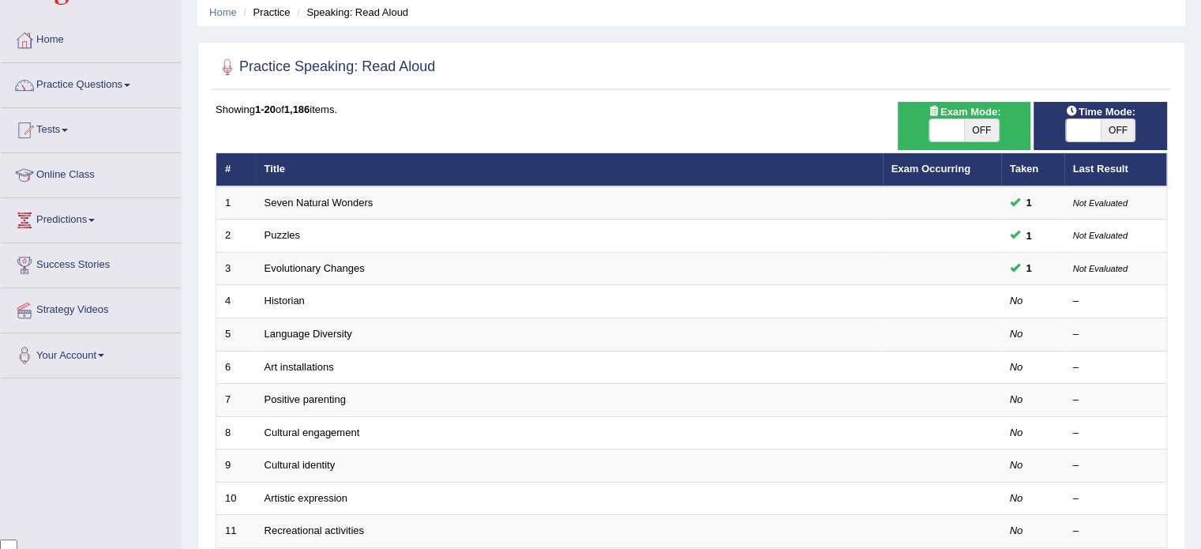
scroll to position [66, 0]
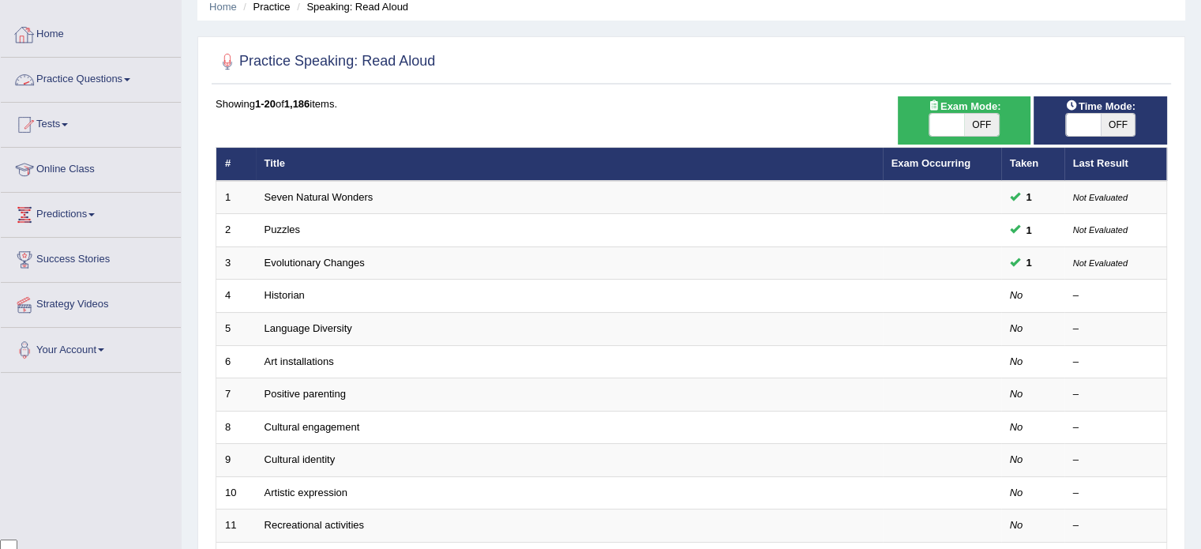
click at [54, 31] on link "Home" at bounding box center [91, 32] width 180 height 39
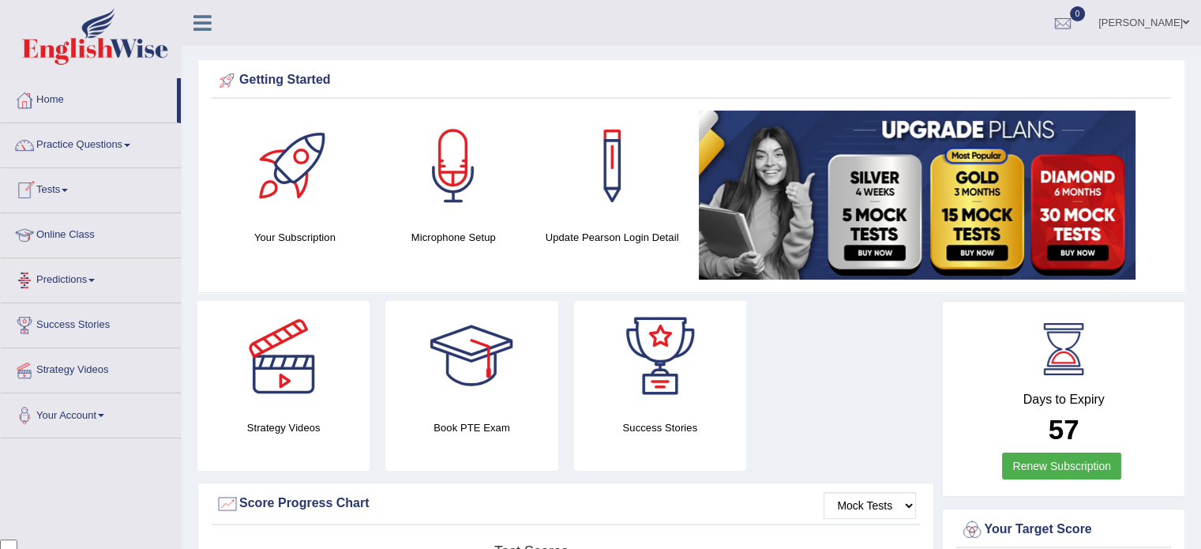
click at [61, 235] on link "Online Class" at bounding box center [91, 232] width 180 height 39
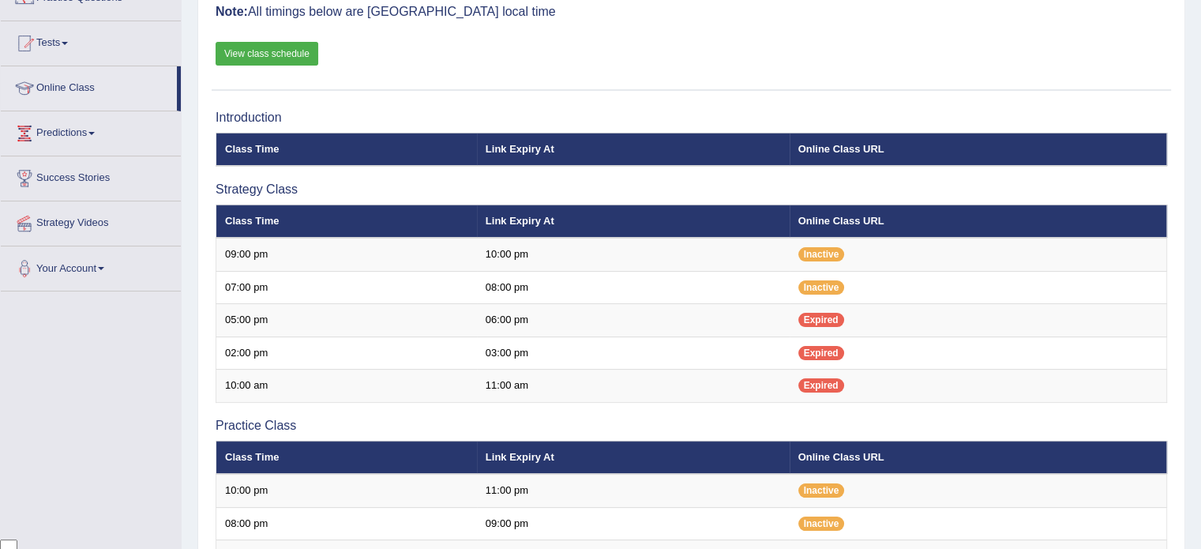
scroll to position [158, 0]
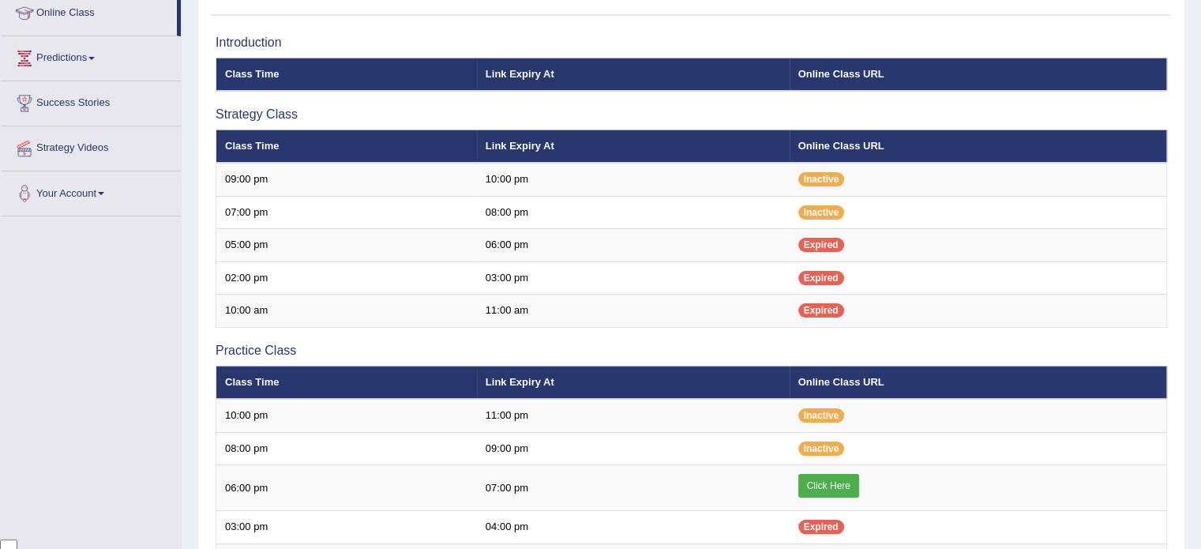
scroll to position [253, 0]
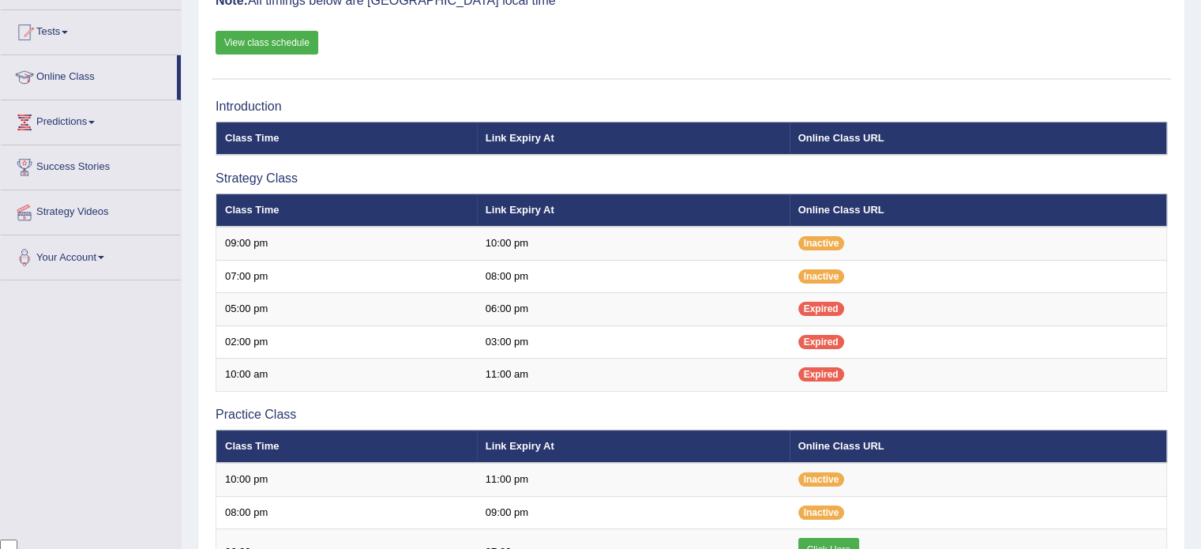
scroll to position [126, 0]
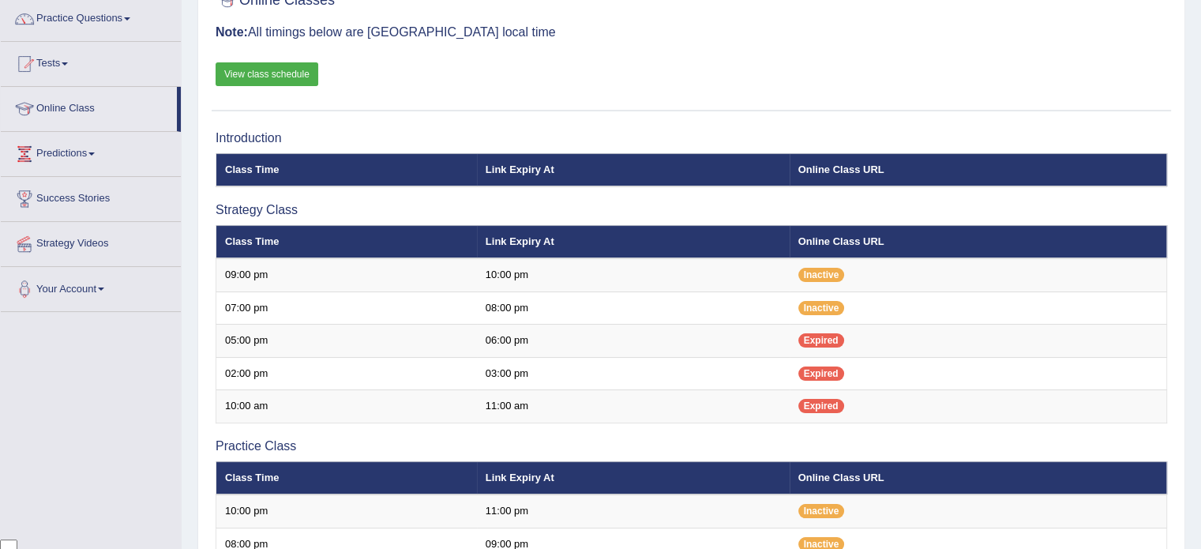
click at [269, 74] on link "View class schedule" at bounding box center [267, 74] width 103 height 24
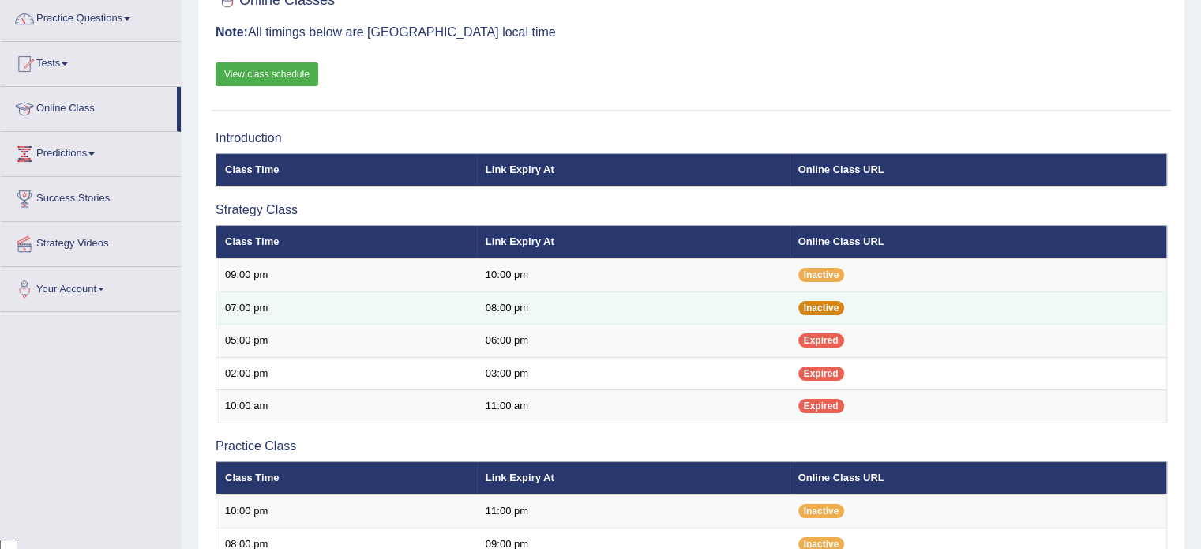
click at [825, 307] on span "Inactive" at bounding box center [822, 308] width 47 height 14
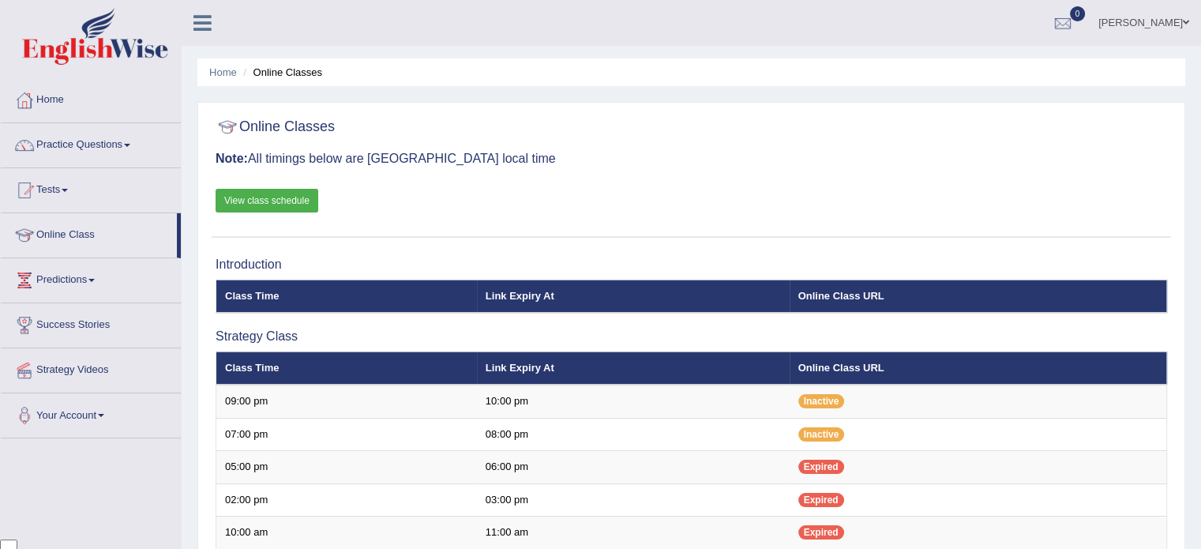
click at [54, 96] on link "Home" at bounding box center [91, 97] width 180 height 39
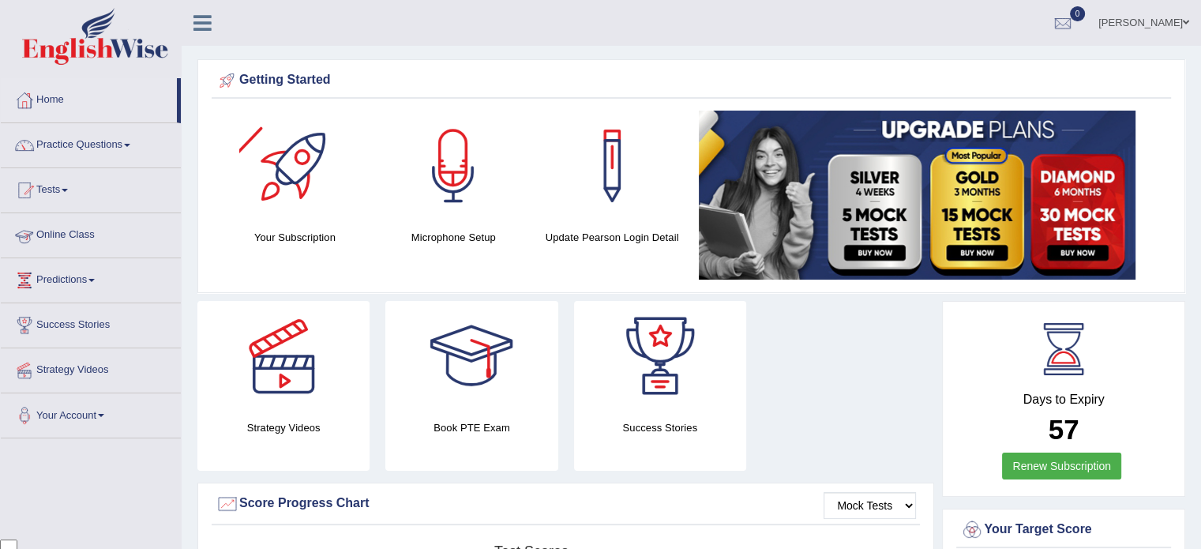
click at [75, 230] on link "Online Class" at bounding box center [91, 232] width 180 height 39
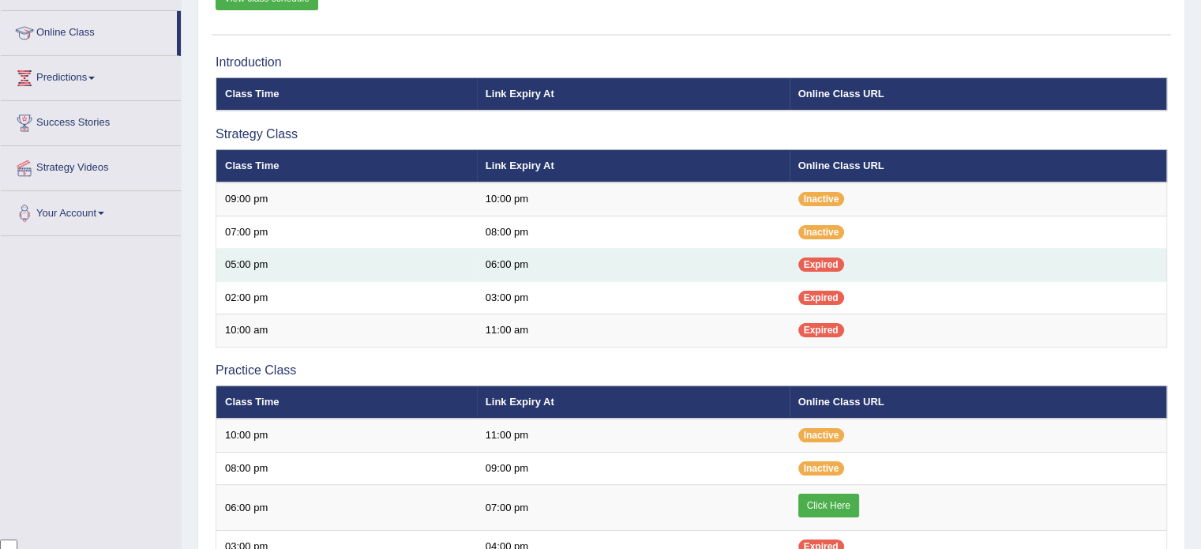
scroll to position [203, 0]
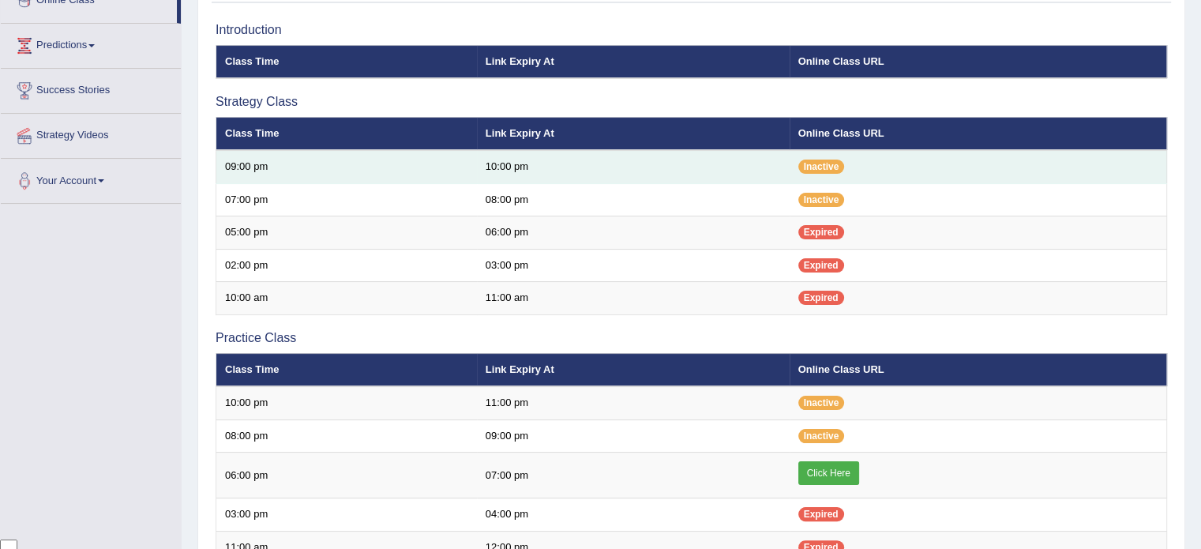
scroll to position [235, 0]
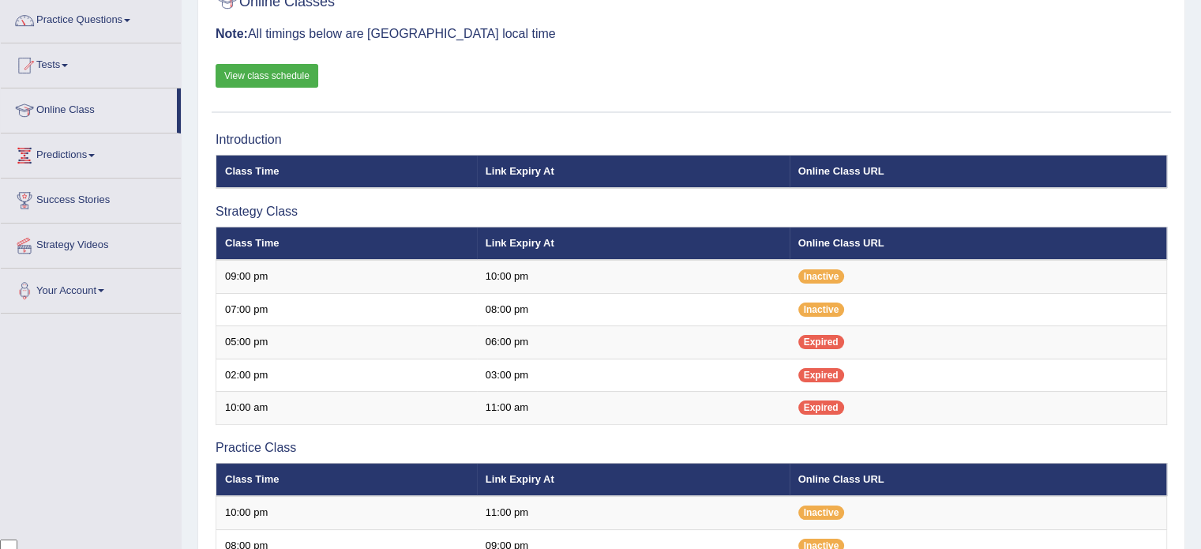
scroll to position [366, 0]
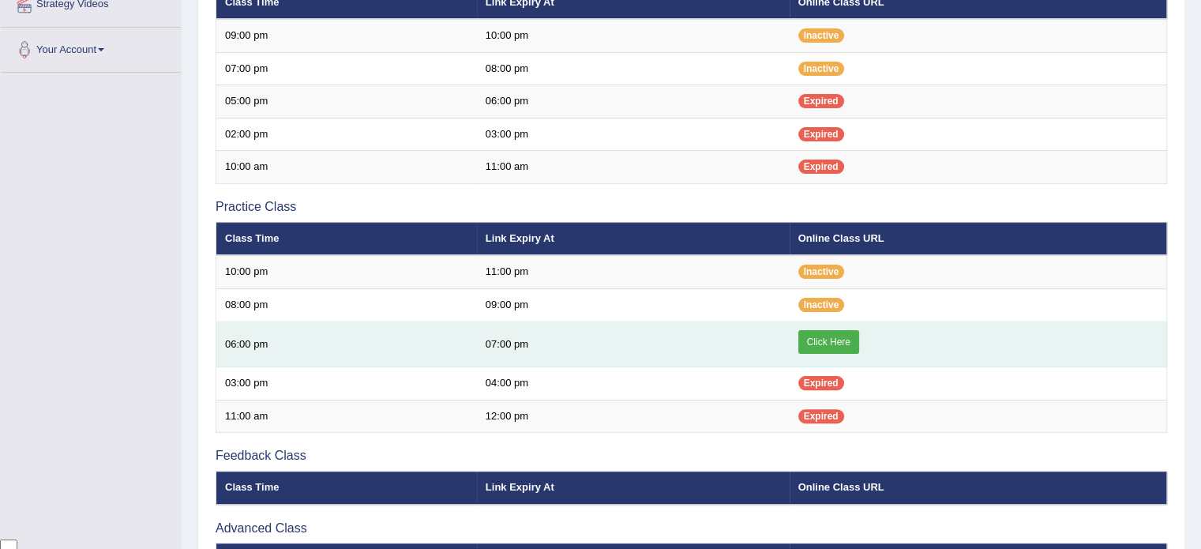
click at [810, 344] on link "Click Here" at bounding box center [829, 342] width 61 height 24
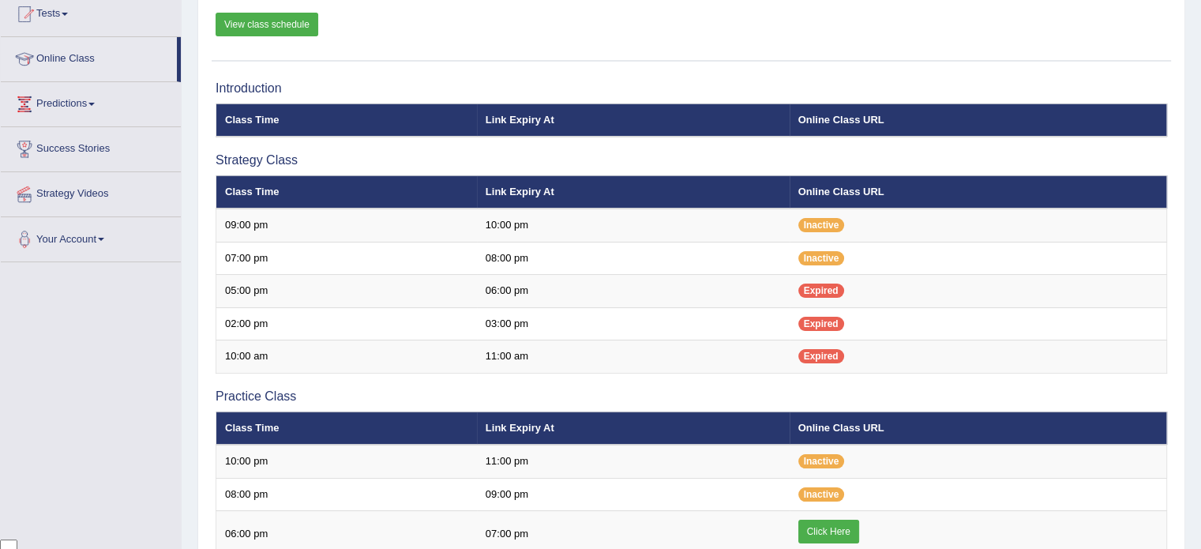
scroll to position [0, 0]
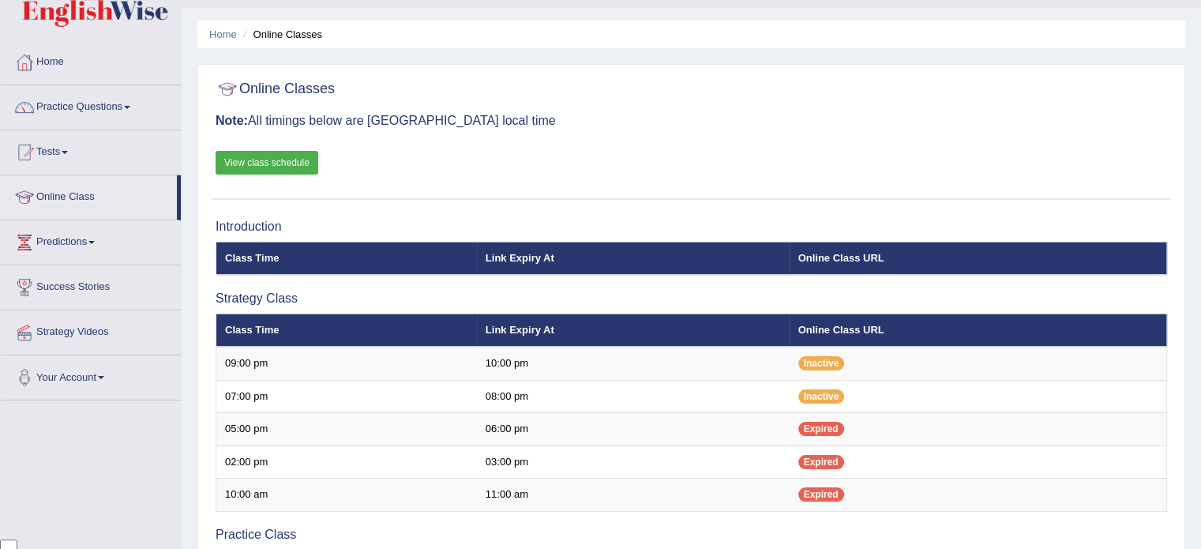
scroll to position [28, 0]
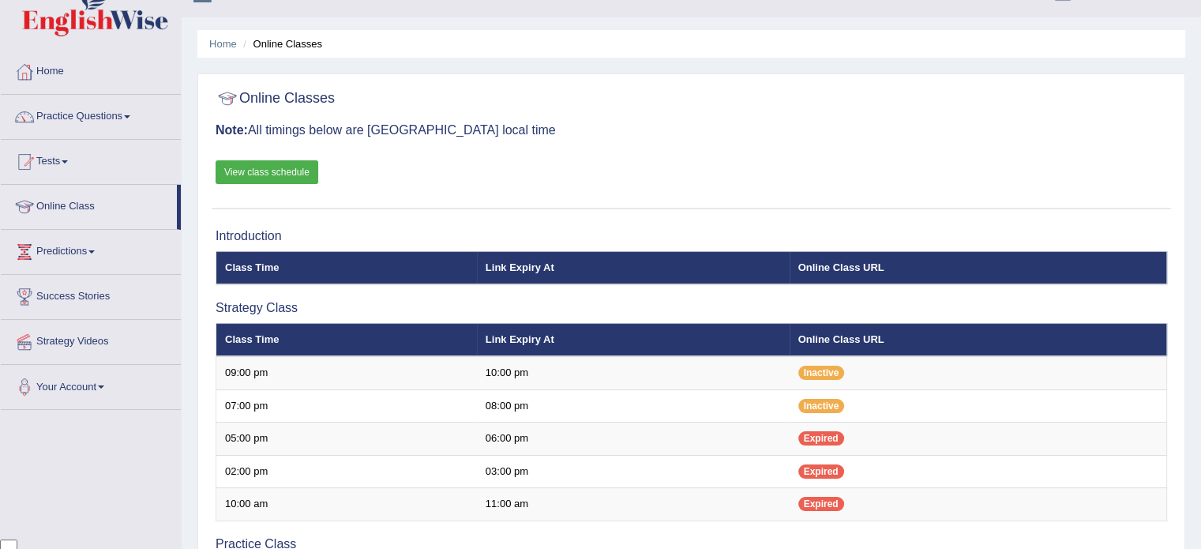
click at [282, 172] on link "View class schedule" at bounding box center [267, 172] width 103 height 24
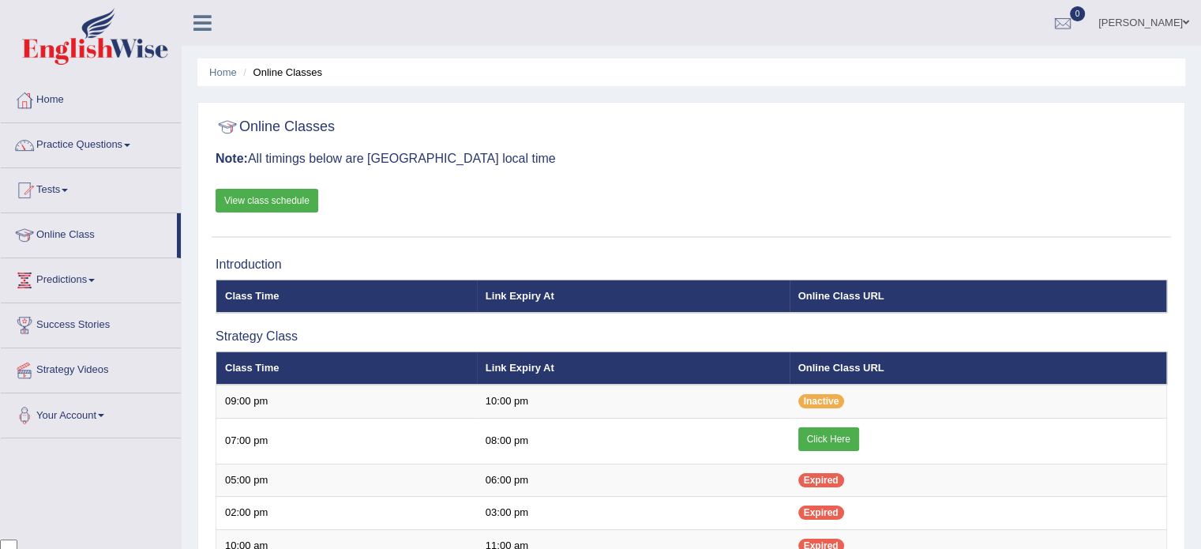
scroll to position [27872, 0]
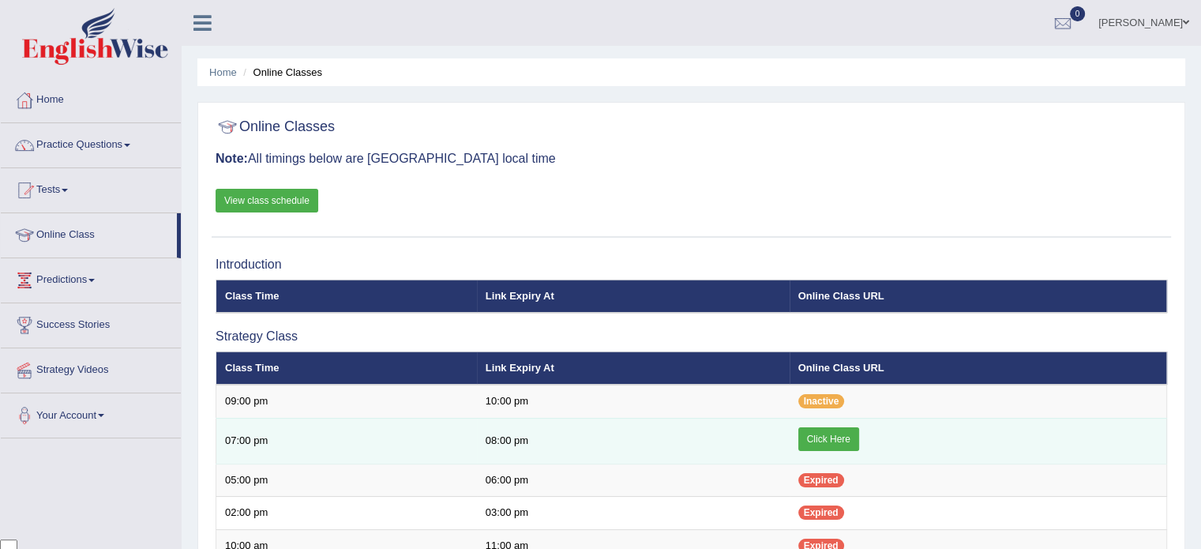
click at [837, 429] on link "Click Here" at bounding box center [829, 439] width 61 height 24
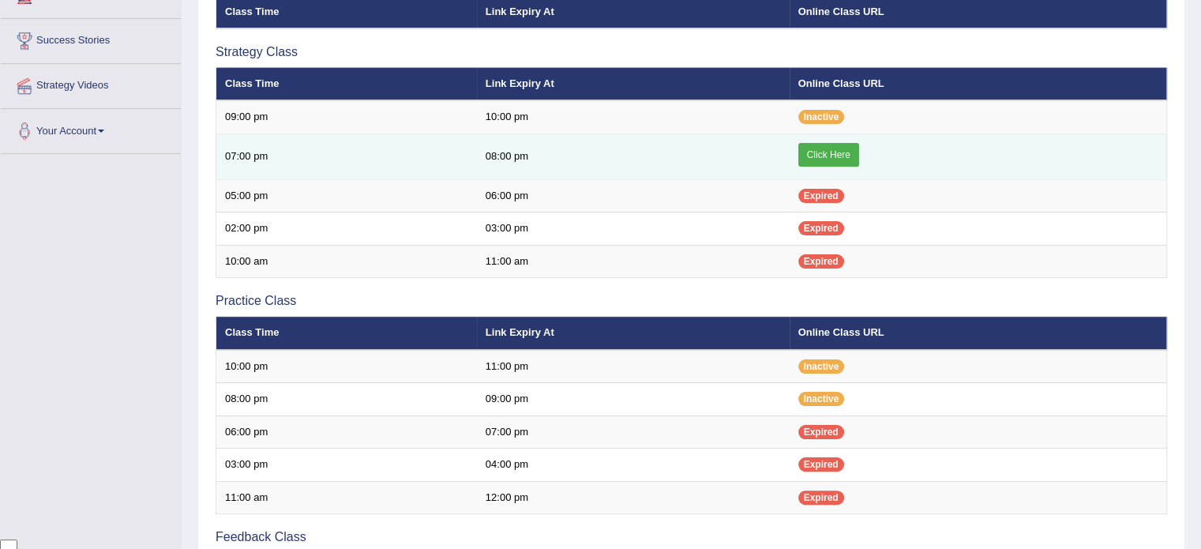
scroll to position [288, 0]
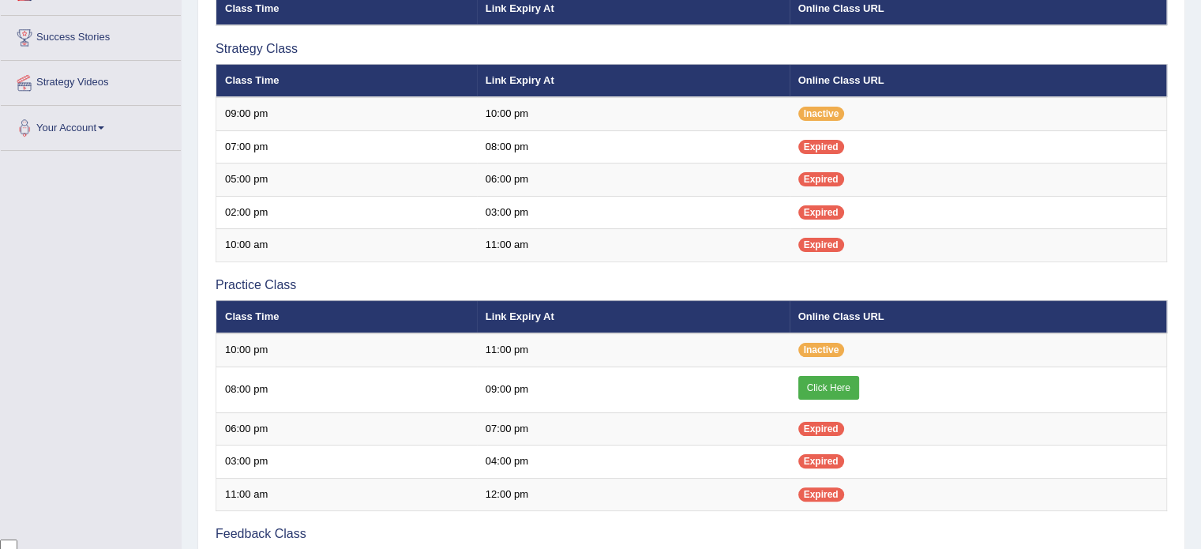
scroll to position [27872, 0]
